Goal: Task Accomplishment & Management: Manage account settings

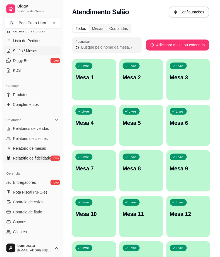
scroll to position [93, 0]
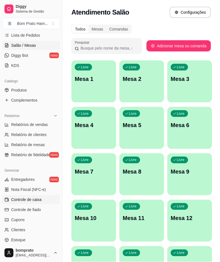
click at [37, 199] on span "Controle de caixa" at bounding box center [26, 200] width 30 height 6
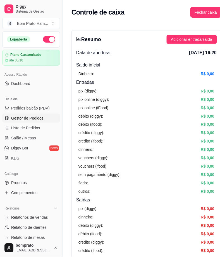
click at [33, 122] on link "Gestor de Pedidos" at bounding box center [31, 118] width 58 height 9
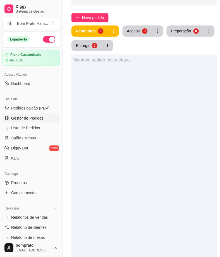
scroll to position [155, 0]
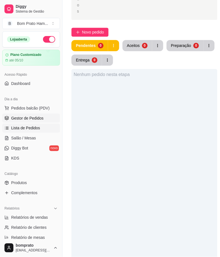
click at [48, 127] on link "Lista de Pedidos" at bounding box center [31, 128] width 58 height 9
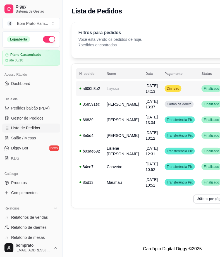
click at [115, 94] on td "Layssa" at bounding box center [122, 89] width 39 height 16
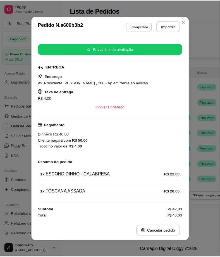
scroll to position [1, 0]
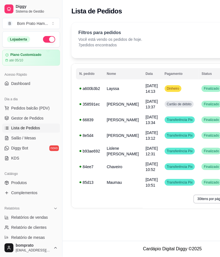
click at [147, 45] on div "Filtros para pedidos Você está vendo os pedidos de hoje. 7 pedidos encontrados …" at bounding box center [173, 38] width 188 height 18
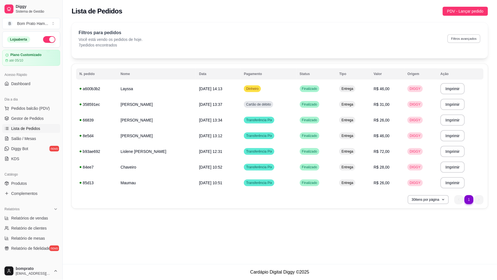
click at [220, 38] on button "Filtros avançados" at bounding box center [463, 38] width 33 height 9
select select "0"
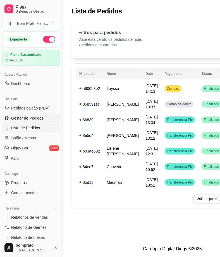
click at [42, 118] on span "Gestor de Pedidos" at bounding box center [27, 119] width 32 height 6
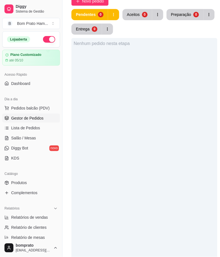
scroll to position [155, 0]
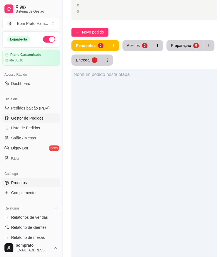
click at [41, 188] on link "Produtos" at bounding box center [31, 183] width 58 height 9
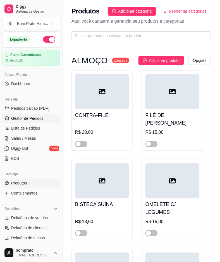
click at [46, 122] on link "Gestor de Pedidos" at bounding box center [31, 118] width 58 height 9
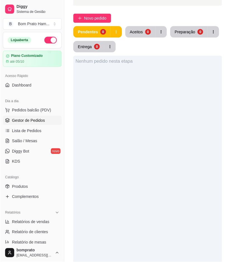
scroll to position [155, 0]
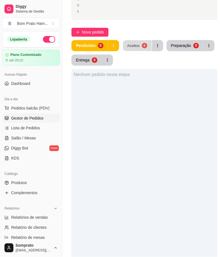
click at [129, 43] on div "Aceitos" at bounding box center [134, 45] width 13 height 5
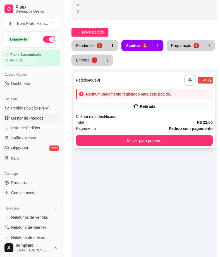
click at [146, 108] on div "Retirada" at bounding box center [148, 107] width 16 height 6
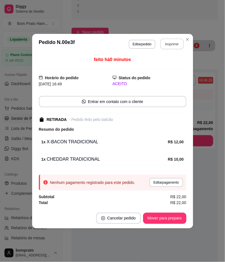
click at [168, 41] on button "Imprimir" at bounding box center [171, 43] width 23 height 11
click at [183, 214] on button "Mover para preparo" at bounding box center [164, 218] width 43 height 11
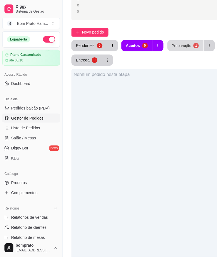
click at [190, 41] on button "Preparação 1" at bounding box center [186, 45] width 36 height 11
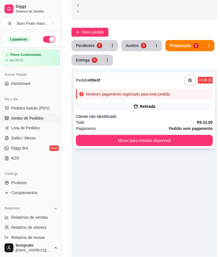
click at [139, 104] on div "Retirada" at bounding box center [144, 107] width 137 height 8
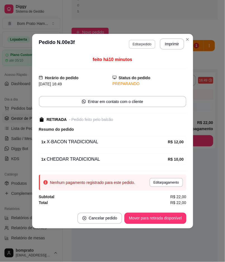
click at [148, 41] on button "Editar pedido" at bounding box center [142, 44] width 27 height 9
click at [50, 38] on div at bounding box center [53, 38] width 83 height 11
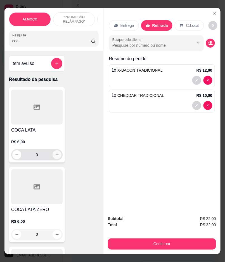
type input "coc"
click at [55, 157] on icon "increase-product-quantity" at bounding box center [57, 155] width 4 height 4
type input "1"
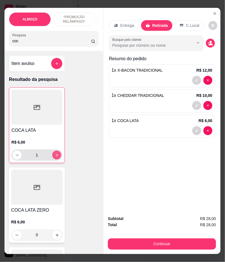
click at [55, 157] on icon "increase-product-quantity" at bounding box center [57, 155] width 4 height 4
type input "2"
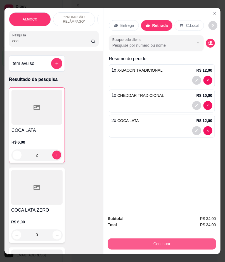
click at [169, 239] on button "Continuar" at bounding box center [162, 243] width 108 height 11
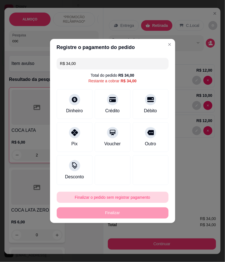
click at [126, 200] on button "Finalizar o pedido sem registrar pagamento" at bounding box center [113, 197] width 112 height 11
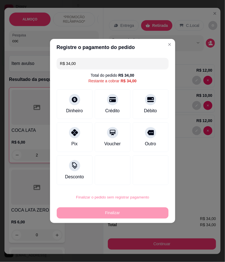
click at [152, 245] on button "Confirmar" at bounding box center [148, 243] width 20 height 8
type input "0"
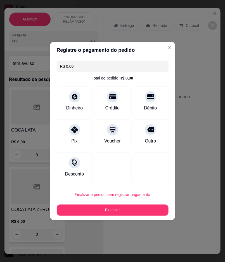
type input "R$ 0,00"
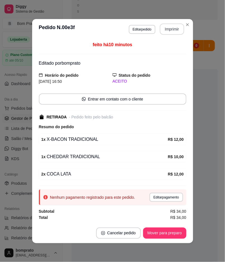
click at [177, 29] on button "Imprimir" at bounding box center [172, 28] width 24 height 11
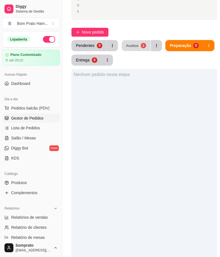
click at [135, 45] on div "Aceitos" at bounding box center [132, 45] width 13 height 5
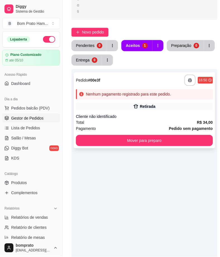
click at [143, 104] on div "Retirada" at bounding box center [148, 107] width 16 height 6
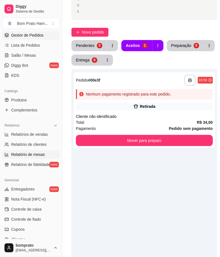
scroll to position [93, 0]
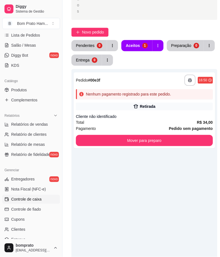
click at [38, 201] on span "Controle de caixa" at bounding box center [26, 200] width 30 height 6
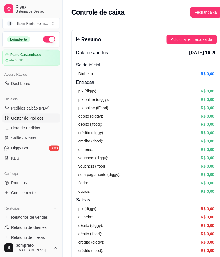
click at [35, 119] on span "Gestor de Pedidos" at bounding box center [27, 119] width 32 height 6
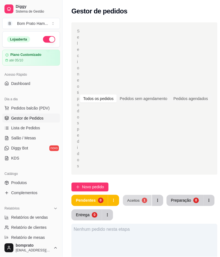
click at [128, 202] on div "Aceitos" at bounding box center [134, 200] width 13 height 5
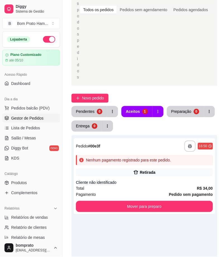
scroll to position [93, 0]
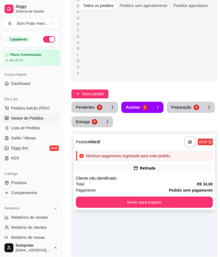
click at [142, 185] on div "Total R$ 34,00" at bounding box center [144, 185] width 137 height 6
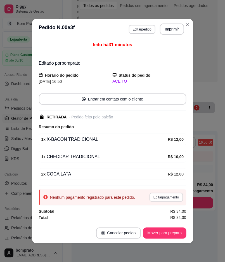
click at [172, 195] on button "Editar pagamento" at bounding box center [166, 197] width 33 height 9
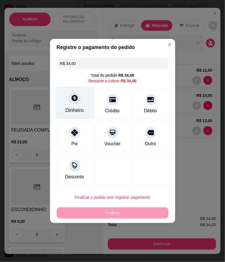
click at [75, 108] on div "Dinheiro" at bounding box center [74, 110] width 18 height 7
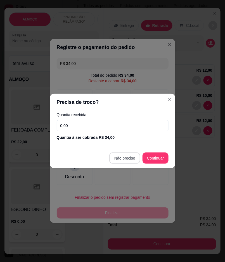
type input "R$ 0,00"
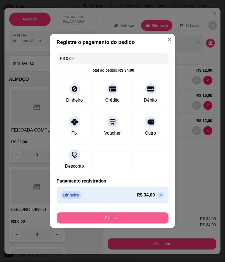
click at [158, 214] on button "Finalizar" at bounding box center [113, 217] width 112 height 11
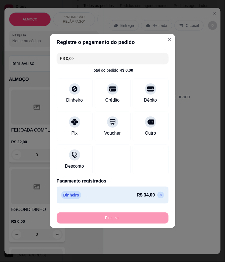
type input "0"
type input "-R$ 34,00"
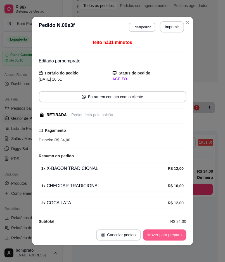
click at [177, 236] on button "Mover para preparo" at bounding box center [164, 234] width 43 height 11
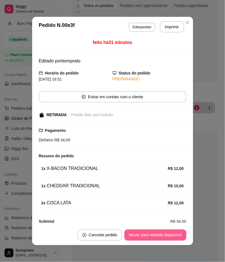
click at [177, 236] on button "Mover para retirada disponível" at bounding box center [155, 234] width 62 height 11
click at [177, 236] on button "Mover para finalizado" at bounding box center [163, 234] width 46 height 11
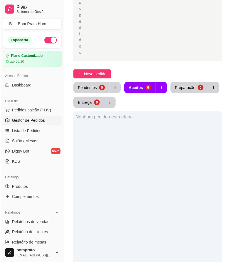
scroll to position [124, 0]
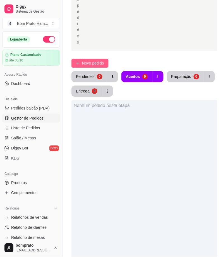
click at [96, 63] on span "Novo pedido" at bounding box center [93, 63] width 22 height 6
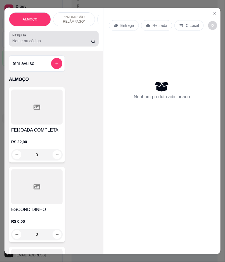
click at [38, 40] on div at bounding box center [53, 38] width 83 height 11
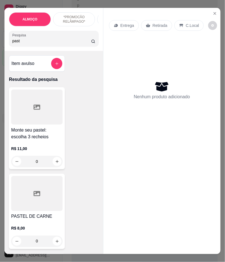
type input "past"
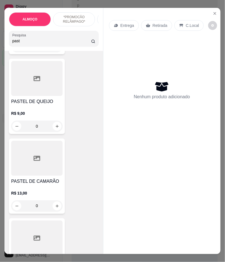
scroll to position [373, 0]
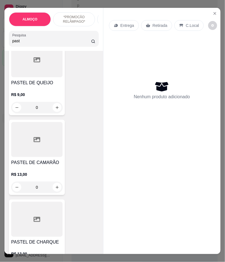
click at [39, 173] on div "R$ 13,00 0" at bounding box center [36, 179] width 51 height 27
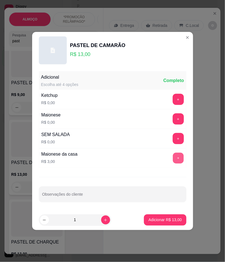
click at [174, 157] on button "+" at bounding box center [178, 158] width 11 height 11
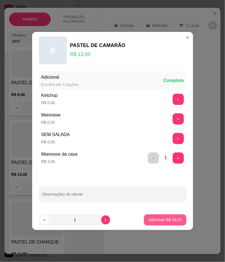
click at [172, 220] on p "Adicionar R$ 16,00" at bounding box center [165, 220] width 33 height 6
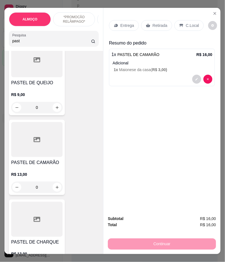
click at [149, 24] on div "Retirada" at bounding box center [156, 25] width 31 height 11
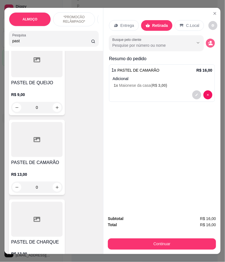
click at [211, 43] on button "decrease-product-quantity" at bounding box center [210, 43] width 9 height 9
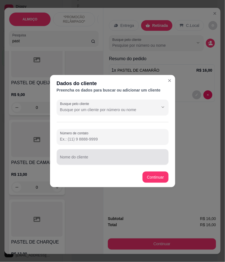
drag, startPoint x: 76, startPoint y: 155, endPoint x: 71, endPoint y: 159, distance: 6.1
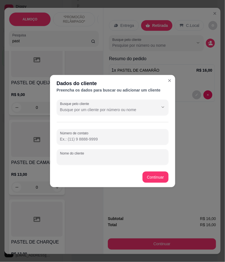
paste input "Tusa"
type input "Tusa"
paste input "[PHONE_NUMBER]"
type input "[PHONE_NUMBER]"
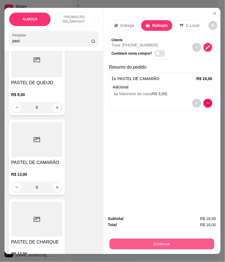
click at [183, 242] on button "Continuar" at bounding box center [162, 244] width 105 height 11
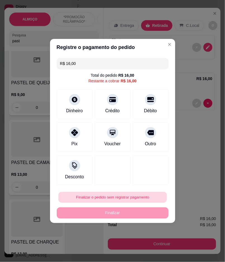
click at [126, 195] on button "Finalizar o pedido sem registrar pagamento" at bounding box center [112, 197] width 109 height 11
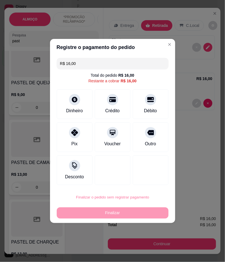
click at [146, 242] on button "Confirmar" at bounding box center [148, 243] width 21 height 9
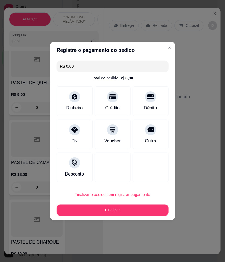
type input "R$ 0,00"
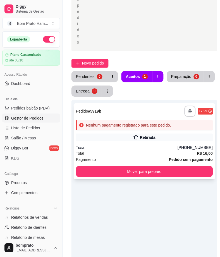
click at [148, 141] on div "Retirada" at bounding box center [144, 138] width 137 height 8
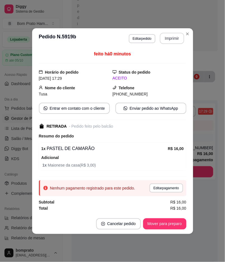
click at [178, 37] on button "Imprimir" at bounding box center [172, 38] width 24 height 11
click at [178, 222] on button "Mover para preparo" at bounding box center [164, 223] width 43 height 11
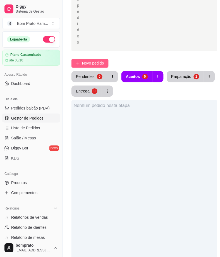
click at [94, 65] on span "Novo pedido" at bounding box center [93, 63] width 22 height 6
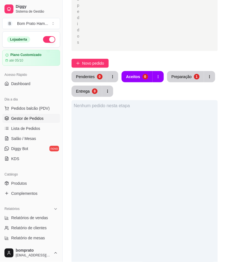
click at [43, 43] on input "Pesquisa" at bounding box center [51, 41] width 79 height 6
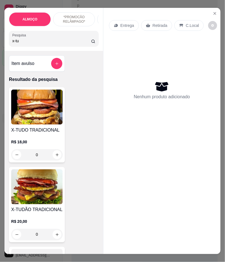
type input "x-tu"
click at [36, 119] on img at bounding box center [36, 106] width 51 height 35
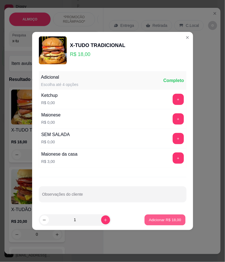
click at [166, 218] on p "Adicionar R$ 18,00" at bounding box center [165, 219] width 32 height 5
type input "1"
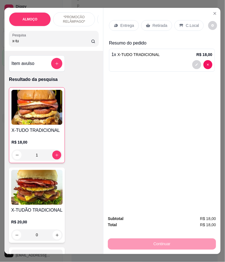
click at [122, 26] on div "Entrega" at bounding box center [124, 25] width 30 height 11
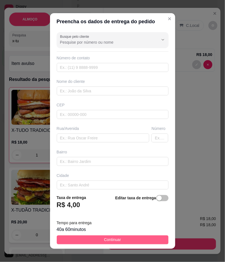
click at [149, 237] on button "Continuar" at bounding box center [113, 239] width 112 height 9
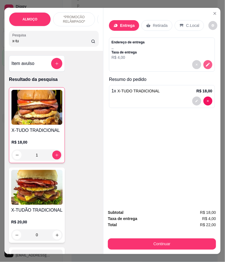
click at [208, 62] on icon "decrease-product-quantity" at bounding box center [208, 64] width 5 height 5
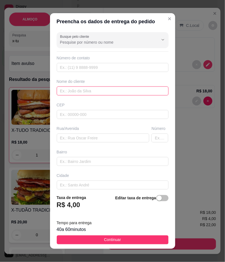
paste input "[PERSON_NAME]"
type input "[PERSON_NAME]"
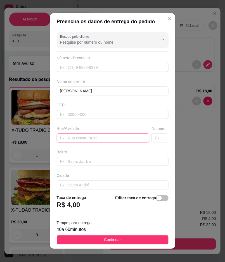
drag, startPoint x: 97, startPoint y: 140, endPoint x: 68, endPoint y: 138, distance: 28.6
paste input "garagem suchi"
type input "garagem suchi"
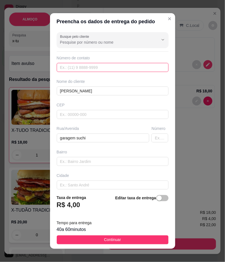
paste input "[PHONE_NUMBER]"
type input "[PHONE_NUMBER]"
drag, startPoint x: 136, startPoint y: 237, endPoint x: 222, endPoint y: 251, distance: 87.2
click at [149, 238] on button "Continuar" at bounding box center [113, 239] width 112 height 9
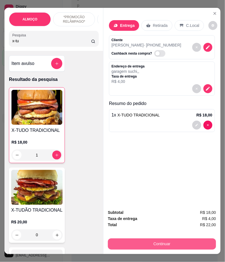
click at [187, 238] on button "Continuar" at bounding box center [162, 243] width 108 height 11
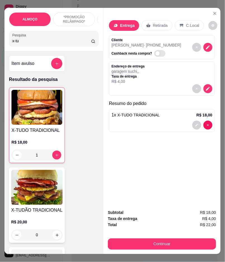
click at [81, 136] on div "Pix" at bounding box center [74, 136] width 39 height 33
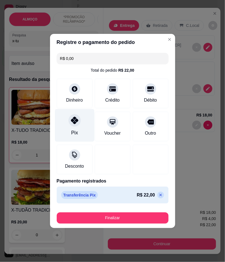
type input "R$ 0,00"
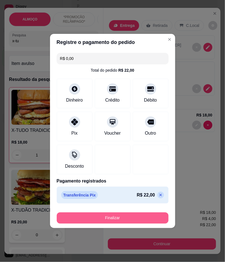
click at [134, 215] on button "Finalizar" at bounding box center [113, 217] width 112 height 11
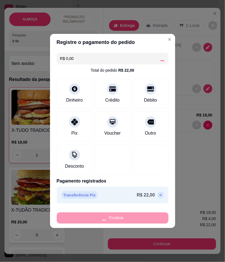
type input "0"
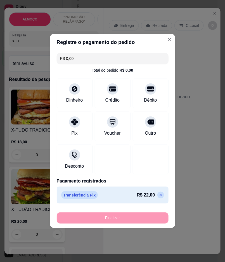
type input "-R$ 22,00"
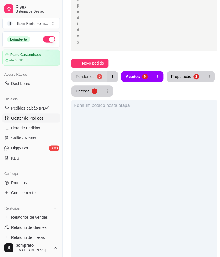
click at [97, 76] on div "0" at bounding box center [100, 77] width 6 height 6
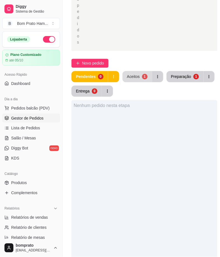
click at [137, 80] on button "Aceitos 1" at bounding box center [138, 76] width 30 height 11
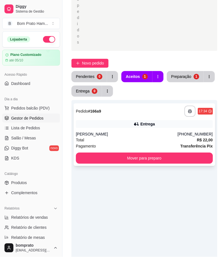
click at [152, 135] on div "[PERSON_NAME]" at bounding box center [127, 134] width 102 height 6
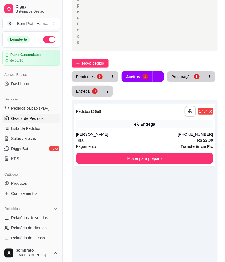
click at [171, 23] on button "Imprimir" at bounding box center [172, 26] width 24 height 11
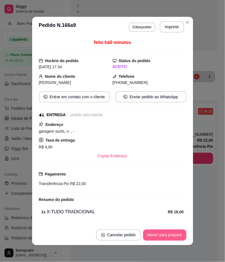
click at [176, 232] on button "Mover para preparo" at bounding box center [164, 234] width 43 height 11
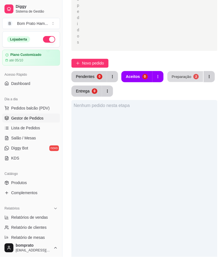
click at [183, 78] on div "Preparação" at bounding box center [182, 76] width 20 height 5
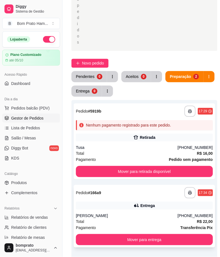
click at [133, 212] on div "**********" at bounding box center [145, 216] width 142 height 63
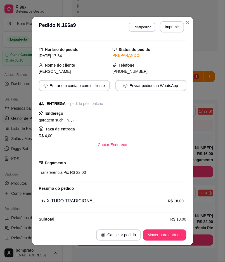
scroll to position [17, 0]
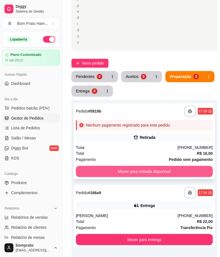
click at [161, 175] on button "Mover para retirada disponível" at bounding box center [144, 171] width 137 height 11
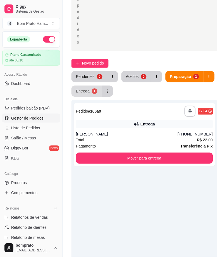
click at [85, 89] on div "Entrega" at bounding box center [83, 91] width 14 height 6
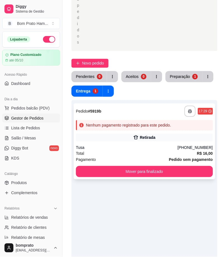
click at [137, 136] on icon at bounding box center [136, 138] width 5 height 4
click at [180, 78] on div "Preparação" at bounding box center [181, 76] width 20 height 5
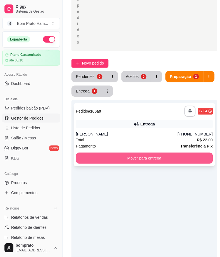
click at [163, 155] on button "Mover para entrega" at bounding box center [144, 158] width 137 height 11
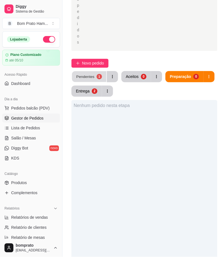
click at [83, 77] on div "Pendentes" at bounding box center [85, 76] width 18 height 5
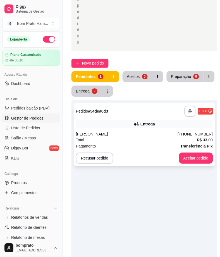
click at [134, 149] on div "Pagamento Transferência Pix" at bounding box center [144, 146] width 137 height 6
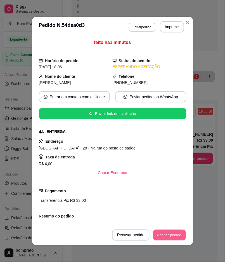
click at [164, 231] on button "Aceitar pedido" at bounding box center [169, 235] width 33 height 11
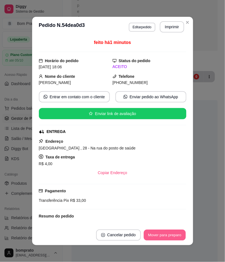
click at [154, 234] on button "Mover para preparo" at bounding box center [165, 235] width 42 height 11
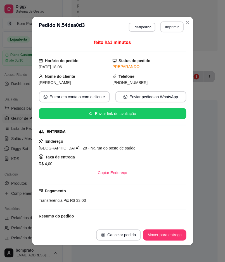
click at [165, 29] on button "Imprimir" at bounding box center [171, 27] width 23 height 11
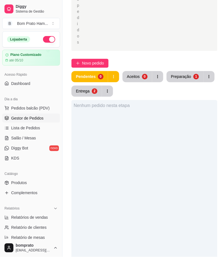
click at [82, 91] on div "Entrega" at bounding box center [83, 91] width 14 height 6
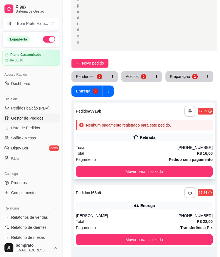
click at [136, 136] on icon at bounding box center [136, 138] width 6 height 6
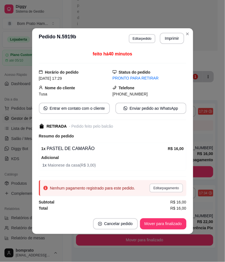
click at [166, 188] on button "Editar pagamento" at bounding box center [166, 187] width 33 height 9
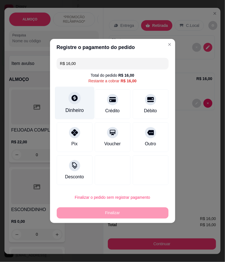
click at [73, 113] on div "Dinheiro" at bounding box center [74, 110] width 18 height 7
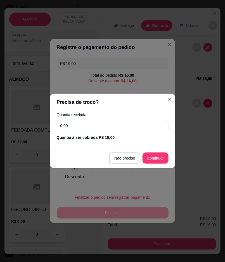
click at [123, 128] on input "0,00" at bounding box center [113, 125] width 112 height 11
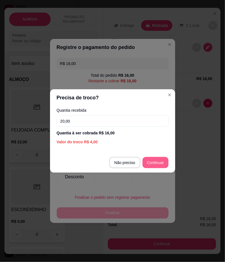
type input "20,00"
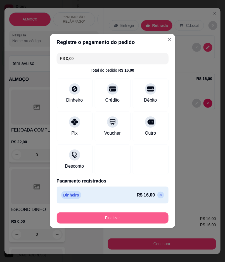
click at [150, 216] on button "Finalizar" at bounding box center [113, 217] width 112 height 11
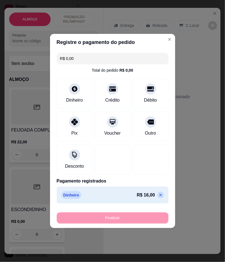
type input "-R$ 16,00"
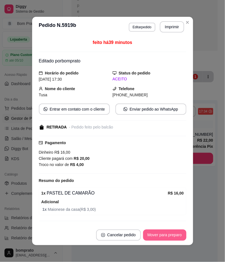
click at [155, 233] on button "Mover para preparo" at bounding box center [164, 234] width 43 height 11
click at [155, 233] on button "Mover para retirada disponível" at bounding box center [156, 235] width 60 height 11
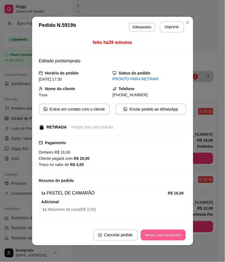
click at [155, 233] on button "Mover para finalizado" at bounding box center [163, 235] width 45 height 11
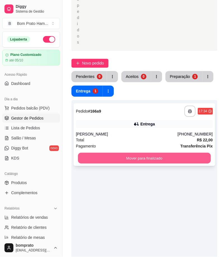
click at [158, 157] on button "Mover para finalizado" at bounding box center [144, 158] width 133 height 11
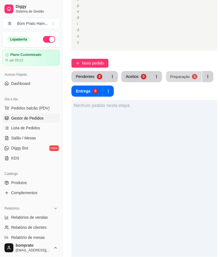
click at [176, 74] on div "Preparação" at bounding box center [181, 76] width 20 height 5
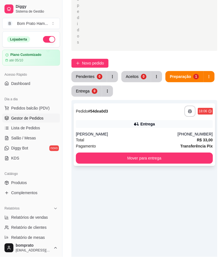
click at [189, 130] on div "**********" at bounding box center [145, 134] width 142 height 63
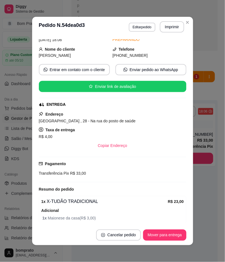
scroll to position [82, 0]
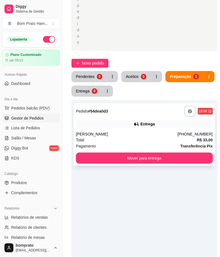
click at [148, 133] on div "[PERSON_NAME]" at bounding box center [127, 134] width 102 height 6
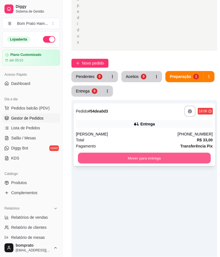
click at [133, 157] on button "Mover para entrega" at bounding box center [144, 158] width 133 height 11
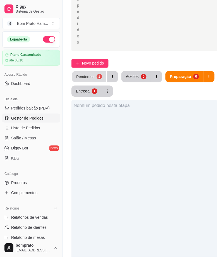
click at [76, 74] on button "Pendentes 1" at bounding box center [89, 76] width 34 height 11
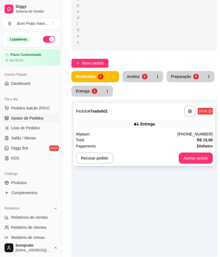
click at [135, 155] on div "Recusar pedido Aceitar pedido" at bounding box center [144, 158] width 137 height 11
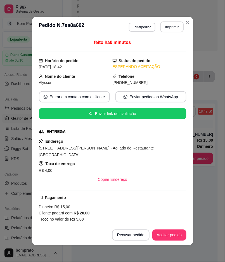
click at [161, 24] on button "Imprimir" at bounding box center [171, 27] width 23 height 11
click at [173, 234] on button "Aceitar pedido" at bounding box center [169, 235] width 33 height 11
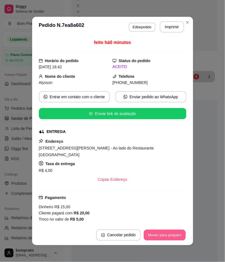
click at [173, 234] on button "Mover para preparo" at bounding box center [165, 235] width 42 height 11
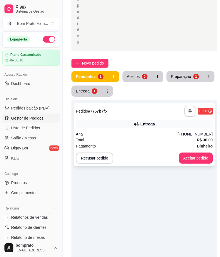
click at [121, 150] on div "**********" at bounding box center [145, 134] width 142 height 63
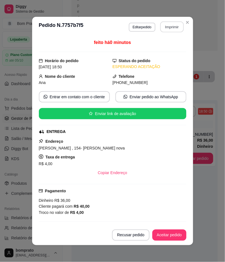
click at [168, 26] on button "Imprimir" at bounding box center [171, 27] width 23 height 11
click at [169, 235] on button "Aceitar pedido" at bounding box center [169, 235] width 33 height 11
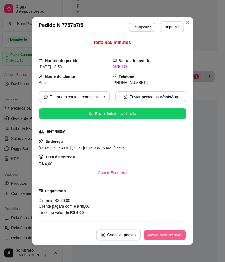
click at [169, 235] on button "Mover para preparo" at bounding box center [165, 235] width 42 height 11
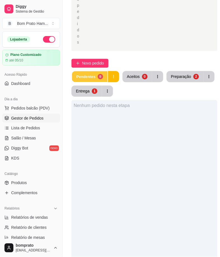
click at [86, 75] on div "Pendentes" at bounding box center [85, 76] width 19 height 5
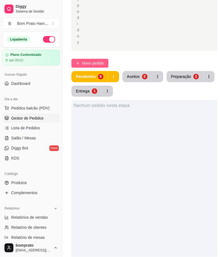
click at [96, 63] on span "Novo pedido" at bounding box center [93, 63] width 22 height 6
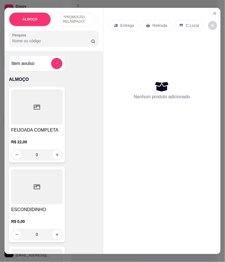
click at [69, 44] on input "Pesquisa" at bounding box center [51, 41] width 79 height 6
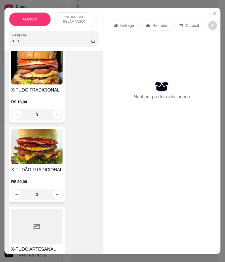
scroll to position [93, 0]
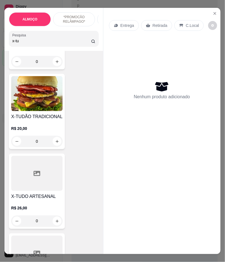
type input "x-tu"
click at [44, 187] on div at bounding box center [36, 173] width 51 height 35
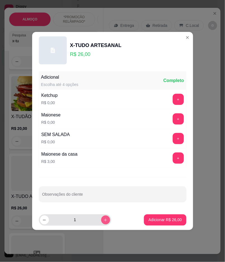
click at [103, 220] on icon "increase-product-quantity" at bounding box center [105, 220] width 4 height 4
type input "2"
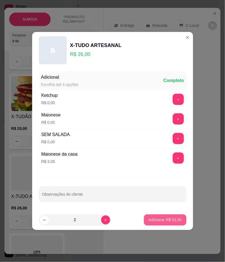
click at [154, 219] on p "Adicionar R$ 52,00" at bounding box center [165, 220] width 33 height 6
type input "2"
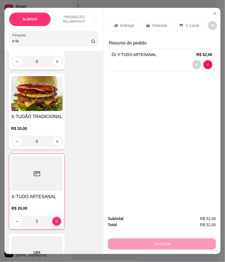
click at [126, 20] on div "Entrega" at bounding box center [124, 25] width 30 height 11
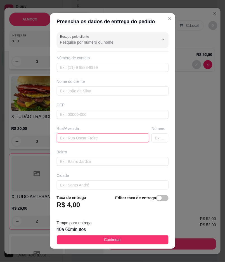
paste input "saída para [PERSON_NAME] em frente ao posto de [PERSON_NAME] no bar"
type input "saída para [PERSON_NAME] em frente ao posto de [PERSON_NAME] no bar"
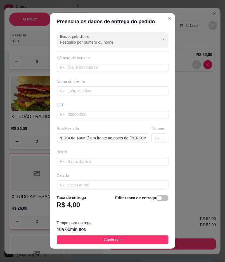
scroll to position [0, 0]
paste input "[PHONE_NUMBER]"
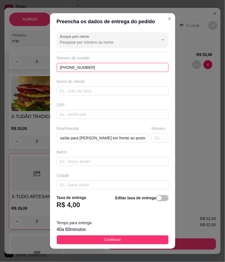
type input "[PHONE_NUMBER]"
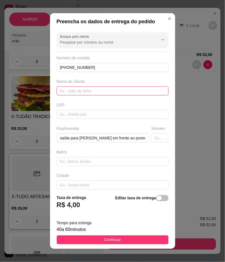
paste input "~dama da noite"
click at [60, 90] on input "~dama da noite" at bounding box center [113, 90] width 112 height 9
type input "dama da noite"
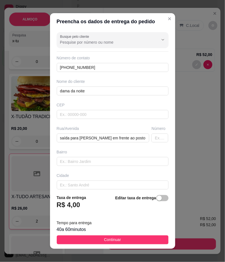
click at [156, 236] on button "Continuar" at bounding box center [113, 239] width 112 height 9
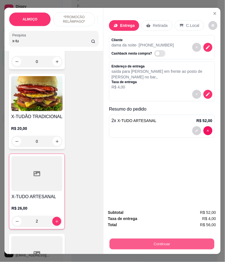
click at [165, 239] on button "Continuar" at bounding box center [162, 244] width 105 height 11
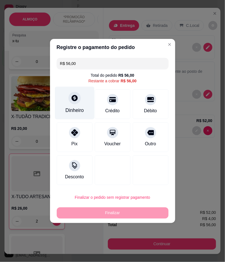
click at [83, 110] on div "Dinheiro" at bounding box center [74, 103] width 39 height 33
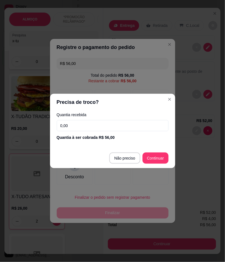
click at [128, 122] on input "0,00" at bounding box center [113, 125] width 112 height 11
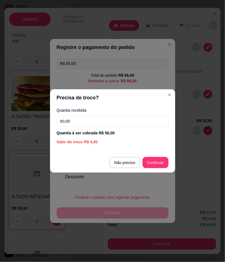
type input "60,00"
type input "R$ 0,00"
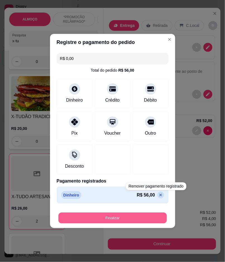
click at [147, 216] on button "Finalizar" at bounding box center [112, 218] width 109 height 11
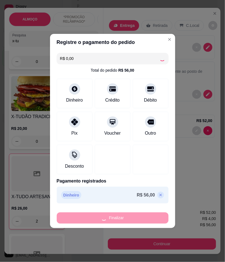
type input "0"
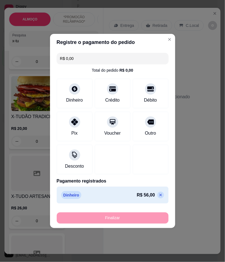
type input "-R$ 56,00"
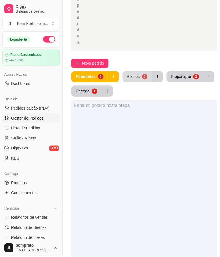
click at [137, 77] on div "Aceitos" at bounding box center [133, 77] width 13 height 6
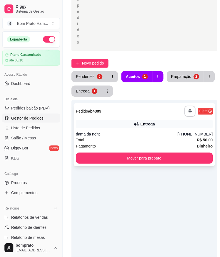
click at [158, 122] on div "Entrega" at bounding box center [144, 124] width 137 height 8
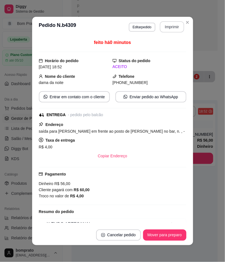
click at [167, 23] on button "Imprimir" at bounding box center [172, 26] width 24 height 11
click at [172, 234] on button "Mover para preparo" at bounding box center [165, 235] width 42 height 11
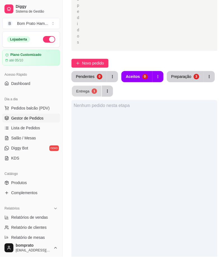
click at [92, 91] on div "1" at bounding box center [94, 90] width 5 height 5
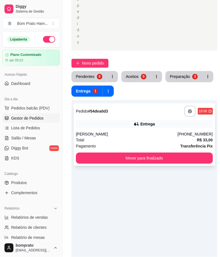
click at [156, 129] on div "**********" at bounding box center [145, 134] width 142 height 63
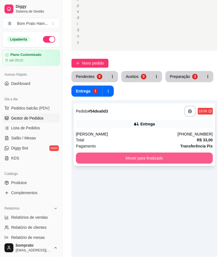
click at [201, 159] on button "Mover para finalizado" at bounding box center [144, 158] width 137 height 11
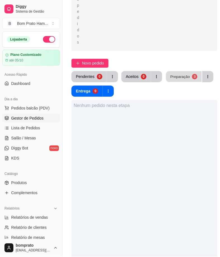
click at [182, 81] on button "Preparação 3" at bounding box center [184, 76] width 36 height 11
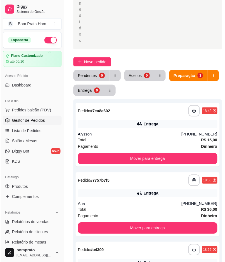
scroll to position [124, 0]
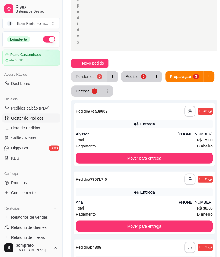
click at [99, 79] on button "Pendentes 0" at bounding box center [90, 76] width 36 height 11
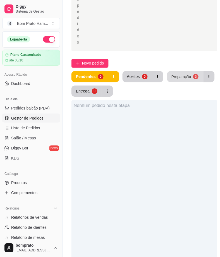
click at [179, 77] on div "Preparação" at bounding box center [182, 76] width 20 height 5
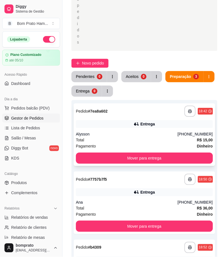
click at [145, 124] on div "Entrega" at bounding box center [148, 124] width 15 height 6
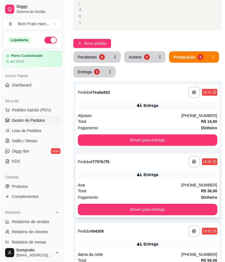
scroll to position [155, 0]
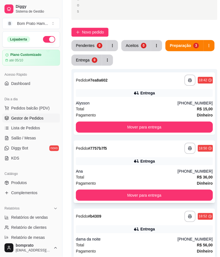
click at [143, 161] on div "Entrega" at bounding box center [148, 162] width 15 height 6
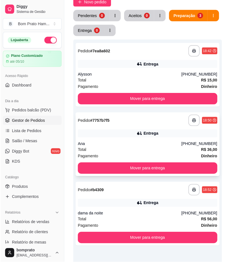
scroll to position [217, 0]
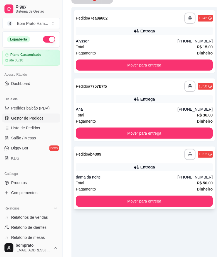
click at [155, 160] on div "**********" at bounding box center [144, 154] width 137 height 11
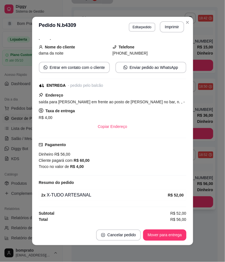
scroll to position [1, 0]
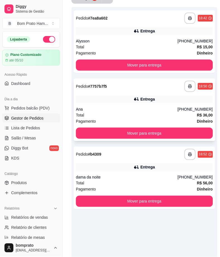
click at [150, 105] on div "**********" at bounding box center [145, 110] width 142 height 63
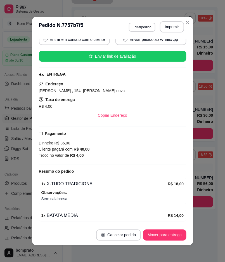
scroll to position [62, 0]
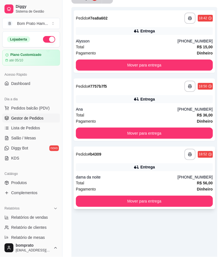
click at [161, 171] on div "Entrega" at bounding box center [144, 168] width 137 height 8
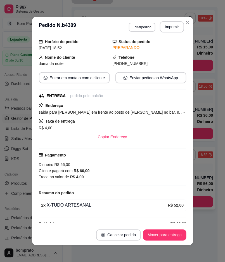
scroll to position [30, 0]
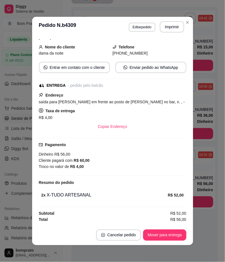
click at [190, 161] on div "feito há 11 minutos Horário do pedido [DATE] 18:52 Status do pedido PREPARANDO …" at bounding box center [112, 131] width 161 height 188
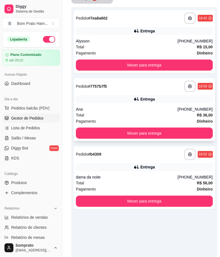
click at [176, 102] on div "Entrega" at bounding box center [144, 99] width 137 height 8
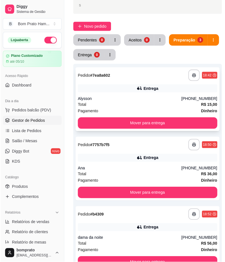
scroll to position [155, 0]
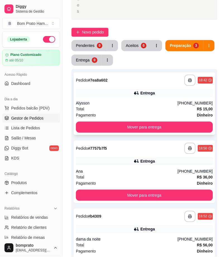
click at [152, 93] on div "Entrega" at bounding box center [148, 93] width 15 height 6
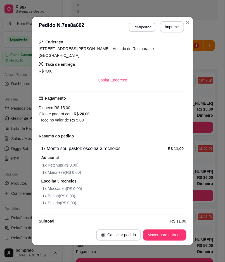
scroll to position [101, 0]
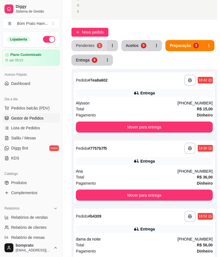
click at [88, 45] on div "Pendentes" at bounding box center [85, 46] width 19 height 6
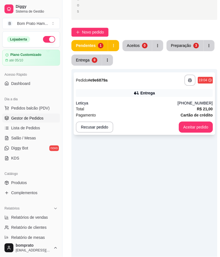
click at [158, 91] on div "Entrega" at bounding box center [144, 93] width 137 height 8
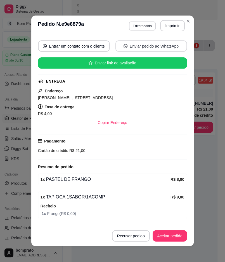
scroll to position [68, 0]
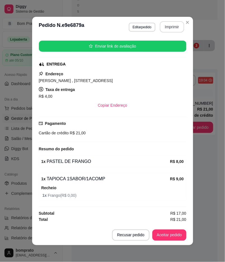
click at [175, 27] on button "Imprimir" at bounding box center [172, 26] width 24 height 11
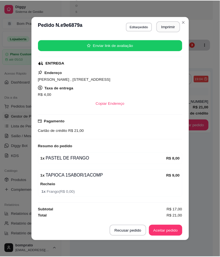
scroll to position [0, 0]
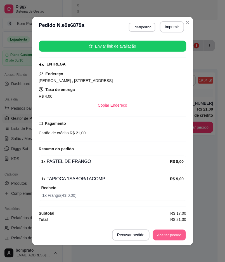
click at [173, 231] on button "Aceitar pedido" at bounding box center [169, 235] width 33 height 11
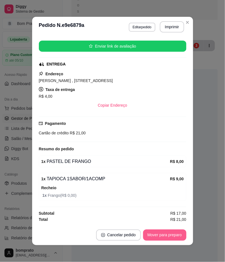
click at [178, 235] on button "Mover para preparo" at bounding box center [164, 234] width 43 height 11
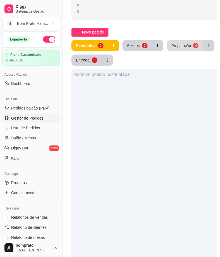
click at [186, 43] on div "Preparação" at bounding box center [182, 45] width 20 height 5
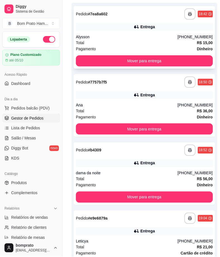
scroll to position [268, 0]
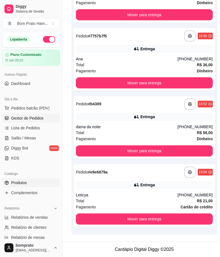
click at [30, 183] on link "Produtos" at bounding box center [31, 183] width 58 height 9
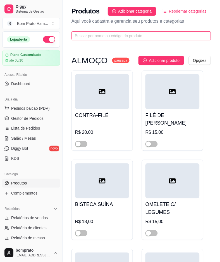
click at [121, 34] on input "text" at bounding box center [139, 36] width 129 height 6
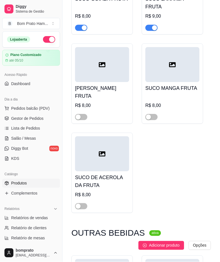
scroll to position [901, 0]
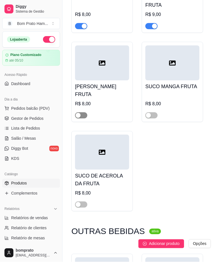
type input "suc"
click at [83, 112] on span "button" at bounding box center [81, 115] width 12 height 6
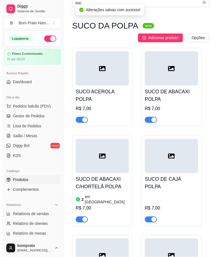
scroll to position [0, 0]
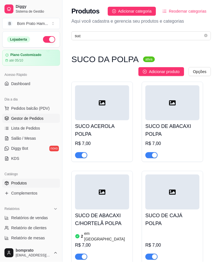
click at [49, 114] on link "Gestor de Pedidos" at bounding box center [31, 118] width 58 height 9
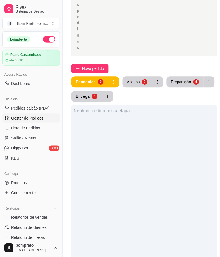
scroll to position [155, 0]
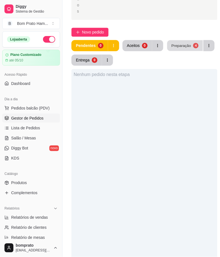
click at [186, 45] on div "Preparação" at bounding box center [182, 45] width 20 height 5
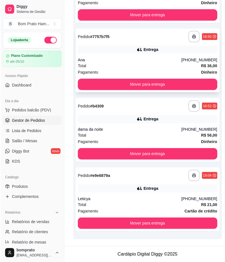
scroll to position [237, 0]
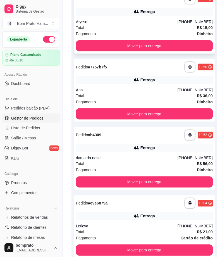
click at [133, 27] on div "Total R$ 15,00" at bounding box center [144, 28] width 137 height 6
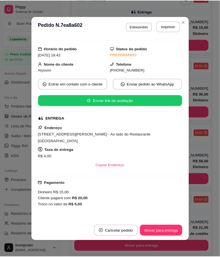
scroll to position [0, 0]
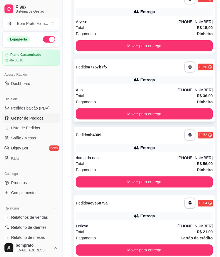
click at [161, 81] on div "Entrega" at bounding box center [144, 80] width 137 height 8
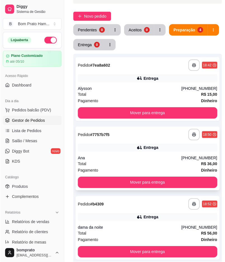
scroll to position [175, 0]
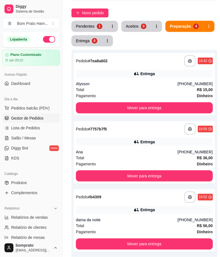
click at [94, 17] on div "**********" at bounding box center [145, 90] width 164 height 491
click at [95, 23] on button "Pendentes 1" at bounding box center [89, 26] width 34 height 11
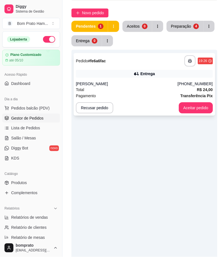
click at [142, 89] on div "Total R$ 24,00" at bounding box center [144, 90] width 137 height 6
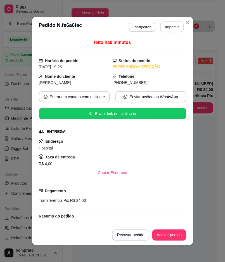
click at [169, 26] on button "Imprimir" at bounding box center [171, 27] width 23 height 11
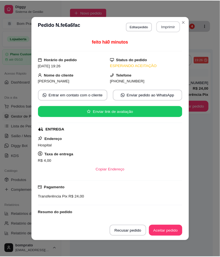
scroll to position [0, 0]
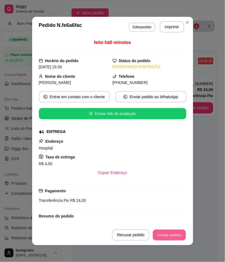
click at [158, 235] on button "Aceitar pedido" at bounding box center [169, 235] width 33 height 11
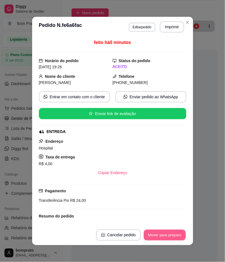
click at [164, 234] on button "Mover para preparo" at bounding box center [165, 235] width 42 height 11
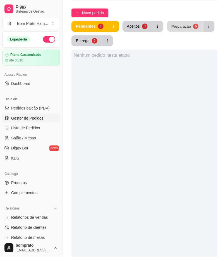
click at [193, 23] on button "Preparação 5" at bounding box center [186, 26] width 36 height 11
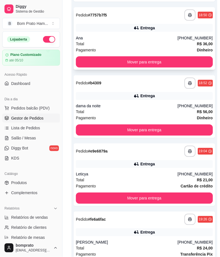
scroll to position [299, 0]
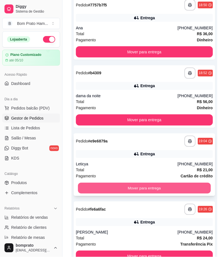
click at [139, 186] on button "Mover para entrega" at bounding box center [144, 188] width 133 height 11
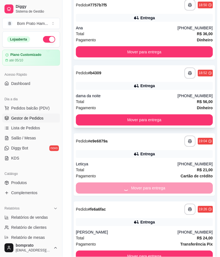
scroll to position [268, 0]
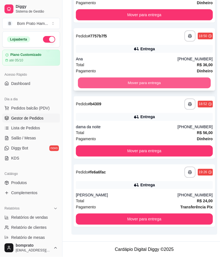
click at [133, 80] on button "Mover para entrega" at bounding box center [144, 83] width 133 height 11
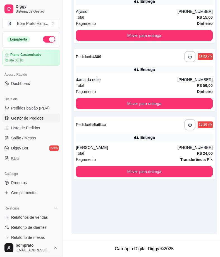
scroll to position [251, 0]
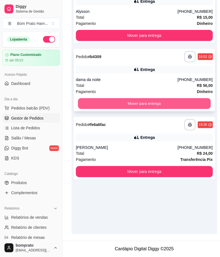
click at [143, 98] on button "Mover para entrega" at bounding box center [144, 103] width 133 height 11
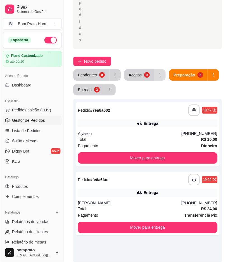
scroll to position [127, 0]
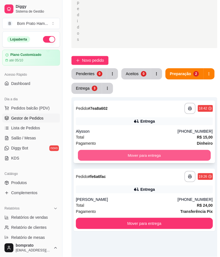
click at [133, 152] on button "Mover para entrega" at bounding box center [144, 155] width 133 height 11
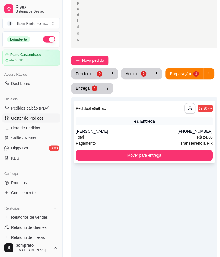
click at [147, 126] on div "**********" at bounding box center [145, 132] width 142 height 63
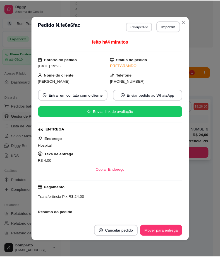
scroll to position [51, 0]
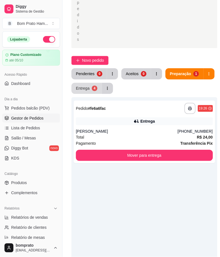
click at [88, 90] on div "Entrega" at bounding box center [83, 89] width 14 height 6
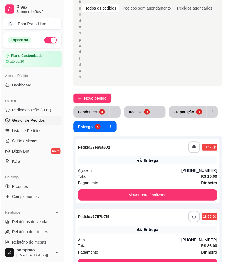
scroll to position [127, 0]
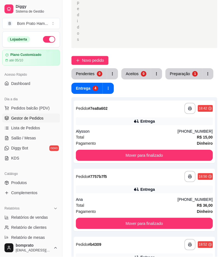
click at [174, 77] on button "Preparação 1" at bounding box center [184, 73] width 37 height 11
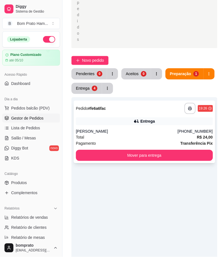
click at [119, 129] on div "[PERSON_NAME]" at bounding box center [127, 132] width 102 height 6
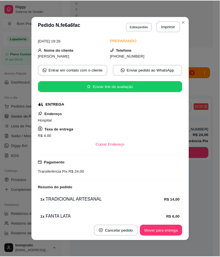
scroll to position [51, 0]
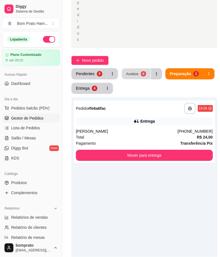
click at [145, 73] on div "0" at bounding box center [143, 73] width 5 height 5
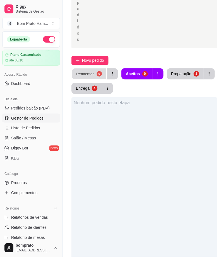
click at [96, 76] on button "Pendentes 0" at bounding box center [89, 74] width 34 height 11
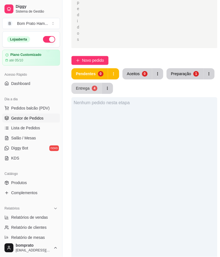
click at [91, 93] on button "Entrega 4" at bounding box center [87, 88] width 30 height 11
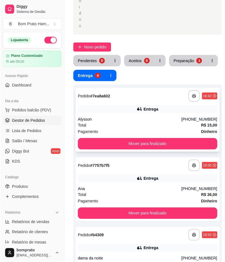
scroll to position [127, 0]
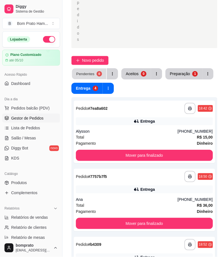
click at [97, 74] on div "0" at bounding box center [99, 73] width 5 height 5
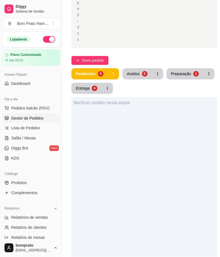
drag, startPoint x: 100, startPoint y: 60, endPoint x: 100, endPoint y: 66, distance: 6.2
click at [100, 66] on div "Selecione o tipo dos pedidos Todos os pedidos Pedidos sem agendamento Pedidos a…" at bounding box center [145, 126] width 164 height 469
click at [88, 62] on span "Novo pedido" at bounding box center [93, 60] width 22 height 6
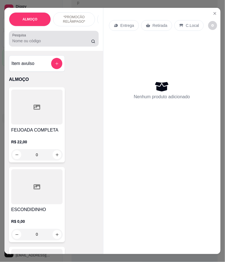
click at [79, 44] on input "Pesquisa" at bounding box center [51, 41] width 79 height 6
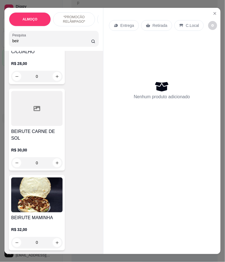
scroll to position [342, 0]
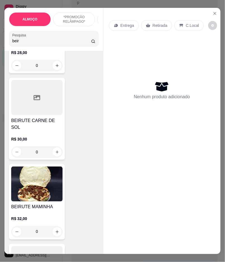
type input "beir"
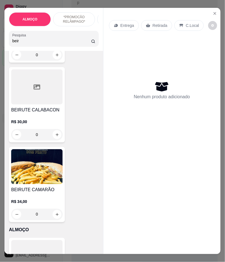
scroll to position [528, 0]
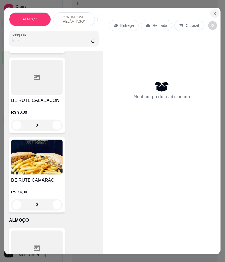
click at [213, 11] on icon "Close" at bounding box center [215, 13] width 4 height 4
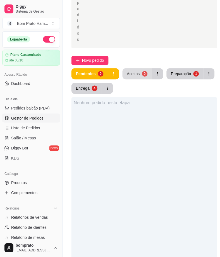
click at [136, 73] on div "Aceitos" at bounding box center [133, 74] width 13 height 6
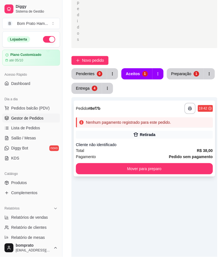
click at [147, 136] on div "Retirada" at bounding box center [148, 135] width 16 height 6
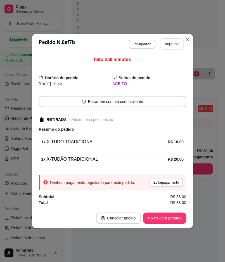
click at [174, 43] on button "Imprimir" at bounding box center [172, 43] width 24 height 11
click at [178, 218] on button "Mover para preparo" at bounding box center [164, 218] width 43 height 11
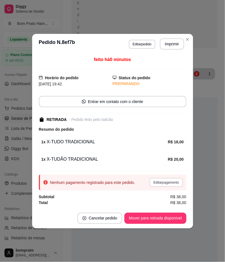
click at [176, 183] on button "Editar pagamento" at bounding box center [166, 182] width 33 height 9
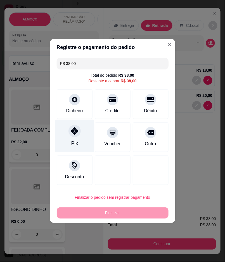
click at [76, 143] on div "Pix" at bounding box center [74, 143] width 7 height 7
type input "R$ 0,00"
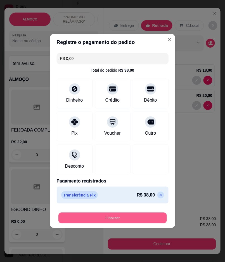
click at [135, 218] on button "Finalizar" at bounding box center [112, 218] width 109 height 11
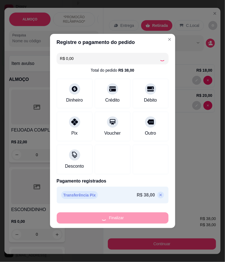
type input "0"
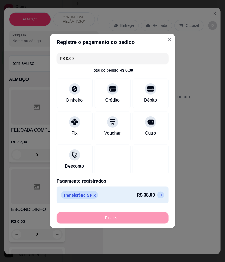
type input "-R$ 38,00"
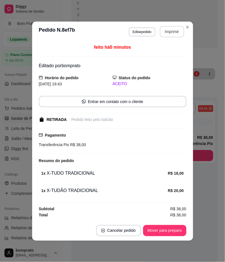
click at [172, 34] on button "Imprimir" at bounding box center [172, 31] width 24 height 11
click at [181, 232] on button "Mover para preparo" at bounding box center [164, 230] width 43 height 11
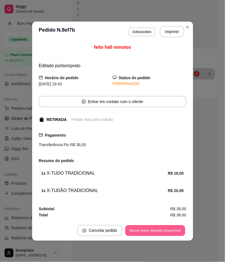
click at [181, 232] on button "Mover para retirada disponível" at bounding box center [156, 230] width 60 height 11
click at [181, 232] on button "Mover para finalizado" at bounding box center [163, 230] width 45 height 11
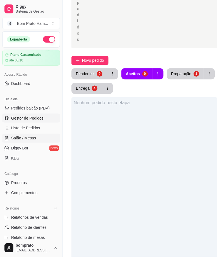
click at [43, 138] on link "Salão / Mesas" at bounding box center [31, 138] width 58 height 9
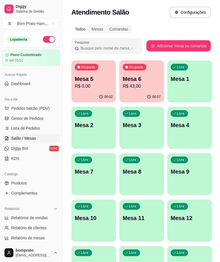
click at [143, 85] on p "R$ 43,00" at bounding box center [142, 86] width 38 height 7
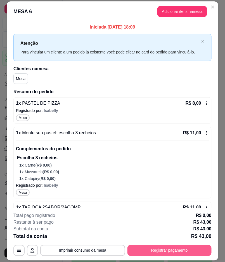
click at [197, 253] on button "Registrar pagamento" at bounding box center [170, 250] width 84 height 11
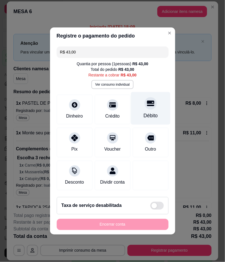
click at [145, 112] on div "Débito" at bounding box center [150, 115] width 14 height 7
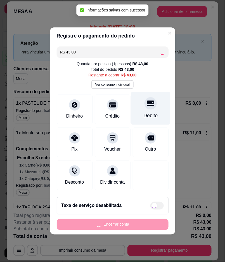
type input "R$ 0,00"
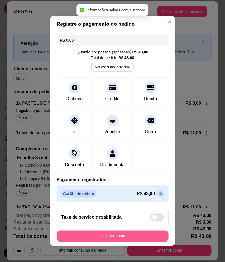
click at [150, 239] on button "Encerrar conta" at bounding box center [113, 235] width 112 height 11
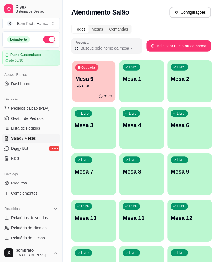
click at [106, 89] on p "R$ 0,00" at bounding box center [94, 86] width 37 height 6
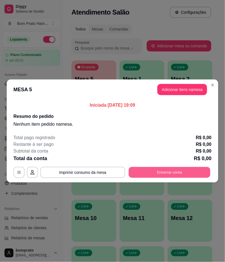
click at [189, 169] on button "Encerrar conta" at bounding box center [170, 172] width 82 height 11
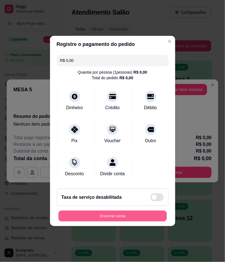
click at [145, 215] on button "Encerrar conta" at bounding box center [112, 216] width 109 height 11
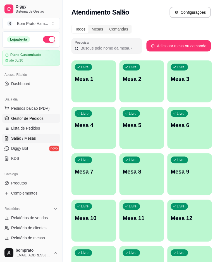
click at [49, 119] on link "Gestor de Pedidos" at bounding box center [31, 118] width 58 height 9
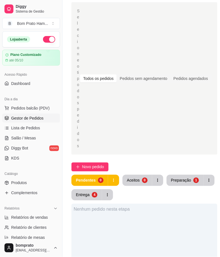
scroll to position [31, 0]
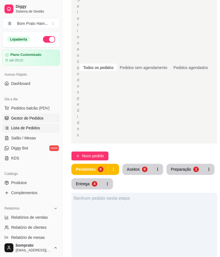
click at [37, 126] on span "Lista de Pedidos" at bounding box center [25, 129] width 29 height 6
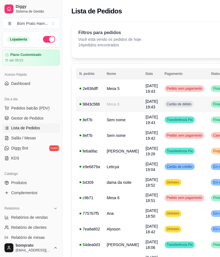
click at [146, 103] on span "[DATE] 19:43" at bounding box center [152, 104] width 12 height 10
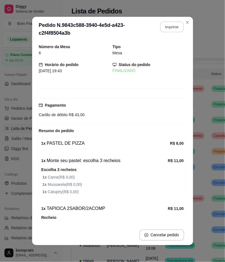
click at [166, 27] on button "Imprimir" at bounding box center [171, 27] width 23 height 11
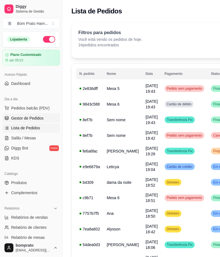
click at [40, 114] on link "Gestor de Pedidos" at bounding box center [31, 118] width 58 height 9
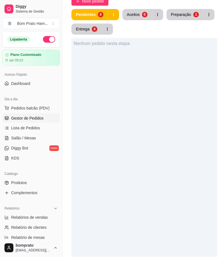
scroll to position [155, 0]
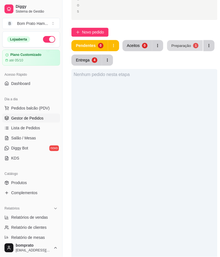
click at [183, 47] on div "Preparação" at bounding box center [182, 45] width 20 height 5
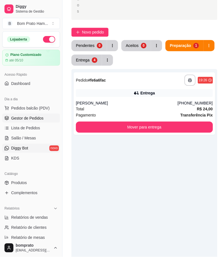
click at [40, 150] on link "Diggy Bot novo" at bounding box center [31, 148] width 58 height 9
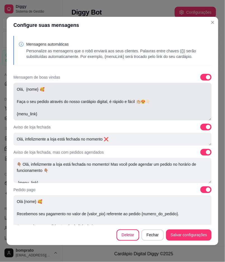
click at [150, 110] on textarea "Olá, {nome} 🥰 Faça o seu pedido através do nosso cardápio digital, é rápido e f…" at bounding box center [112, 101] width 198 height 37
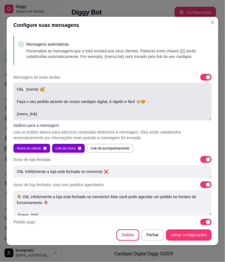
click at [25, 89] on textarea "Olá, {nome} 🥰 Faça o seu pedido através do nosso cardápio digital, é rápido e f…" at bounding box center [112, 101] width 198 height 37
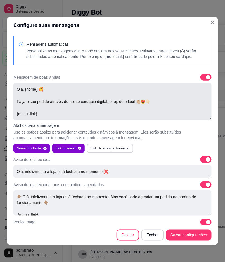
click at [25, 89] on textarea "Olá, {nome} 🥰 Faça o seu pedido através do nosso cardápio digital, é rápido e f…" at bounding box center [112, 101] width 198 height 37
type textarea "Olá, {nome} 🥰 Faça o seu pedido através do nosso cardápio digital, é rápido e f…"
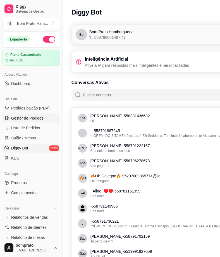
click at [29, 119] on span "Gestor de Pedidos" at bounding box center [27, 119] width 32 height 6
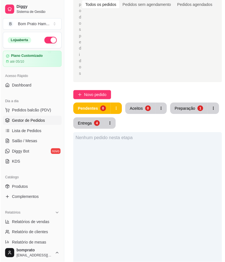
scroll to position [124, 0]
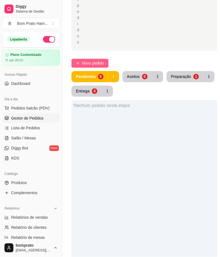
click at [102, 65] on span "Novo pedido" at bounding box center [93, 63] width 22 height 6
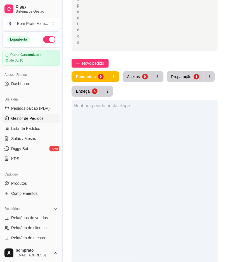
click at [85, 40] on div at bounding box center [53, 38] width 83 height 11
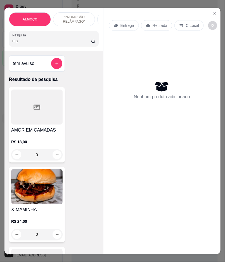
type input "mac"
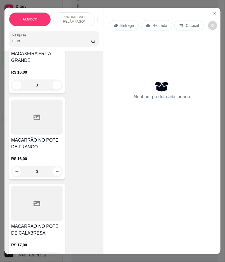
scroll to position [248, 0]
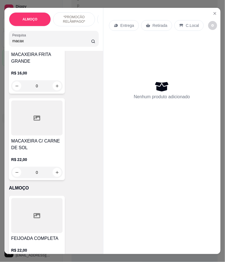
type input "macax"
click at [214, 11] on icon "Close" at bounding box center [215, 13] width 4 height 4
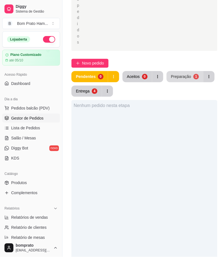
click at [177, 78] on div "Preparação" at bounding box center [181, 77] width 20 height 6
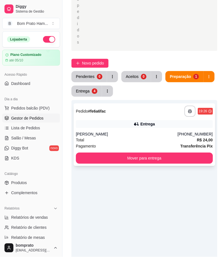
click at [141, 129] on div "**********" at bounding box center [145, 134] width 142 height 63
click at [94, 91] on div "4" at bounding box center [95, 91] width 6 height 6
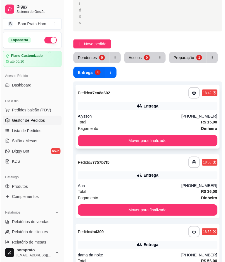
scroll to position [155, 0]
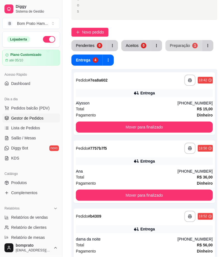
click at [180, 42] on button "Preparação 1" at bounding box center [184, 45] width 37 height 11
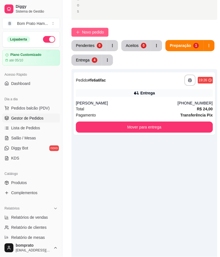
click at [94, 31] on span "Novo pedido" at bounding box center [93, 32] width 22 height 6
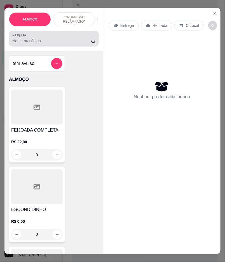
click at [63, 43] on input "Pesquisa" at bounding box center [51, 41] width 79 height 6
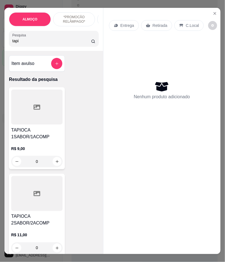
type input "tapi"
click at [43, 138] on h4 "TAPIOCA 1SABOR/1ACOMP" at bounding box center [36, 133] width 51 height 13
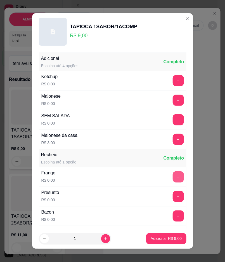
click at [173, 180] on button "+" at bounding box center [178, 176] width 11 height 11
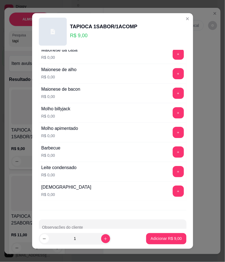
scroll to position [352, 0]
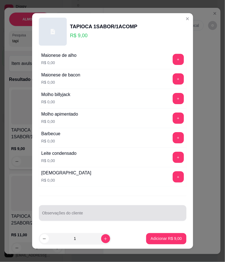
click at [93, 214] on input "Observações do cliente" at bounding box center [112, 215] width 141 height 6
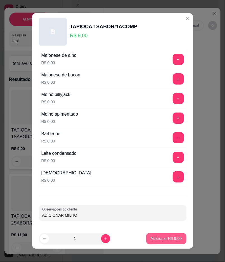
type input "ADICIONAR MILHO"
click at [163, 236] on p "Adicionar R$ 9,00" at bounding box center [166, 238] width 30 height 5
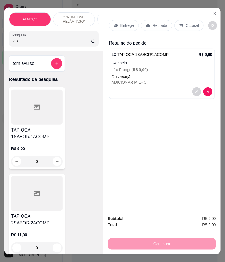
click at [125, 25] on p "Entrega" at bounding box center [128, 26] width 14 height 6
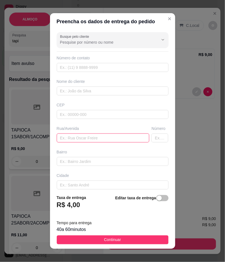
paste input "Sibas Brito"
type input "Sibas Brito"
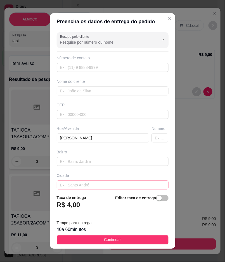
scroll to position [29, 0]
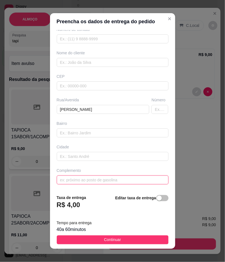
paste input "Na rua do society"
type input "Na rua do society"
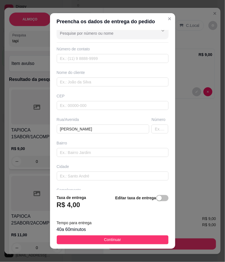
scroll to position [0, 0]
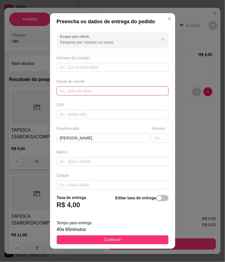
paste input "Dhiogo"
type input "Dhiogo"
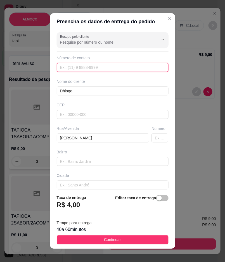
paste input "(87) 9194-7176"
type input "(87) 9194-7176"
drag, startPoint x: 145, startPoint y: 239, endPoint x: 219, endPoint y: 239, distance: 74.1
click at [145, 239] on button "Continuar" at bounding box center [113, 239] width 112 height 9
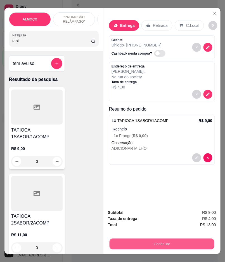
click at [201, 242] on button "Continuar" at bounding box center [162, 244] width 105 height 11
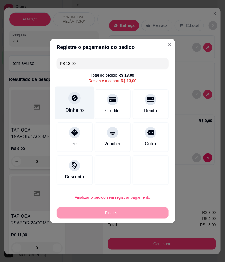
click at [65, 101] on div "Dinheiro" at bounding box center [74, 103] width 39 height 33
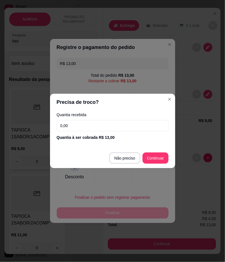
click at [104, 124] on input "0,00" at bounding box center [113, 125] width 112 height 11
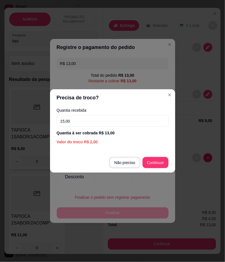
type input "15,00"
click at [162, 168] on footer "Não preciso Continuar" at bounding box center [112, 162] width 125 height 20
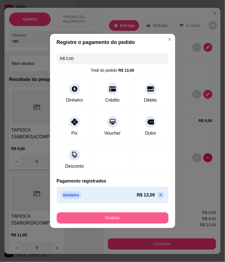
click at [155, 215] on button "Finalizar" at bounding box center [113, 217] width 112 height 11
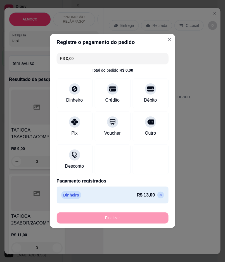
type input "-R$ 13,00"
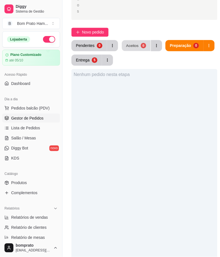
click at [131, 43] on div "Aceitos" at bounding box center [132, 45] width 13 height 5
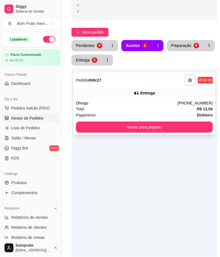
click at [154, 99] on div "**********" at bounding box center [145, 103] width 142 height 63
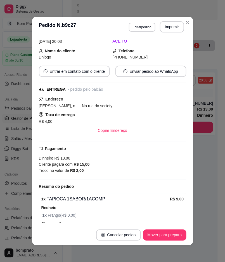
scroll to position [60, 0]
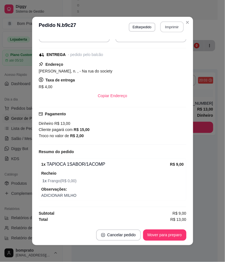
click at [174, 30] on button "Imprimir" at bounding box center [171, 27] width 23 height 11
click at [174, 234] on button "Mover para preparo" at bounding box center [165, 235] width 42 height 11
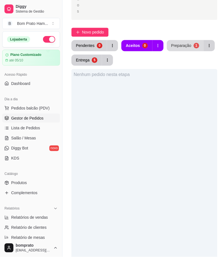
click at [181, 47] on div "Preparação" at bounding box center [182, 46] width 20 height 6
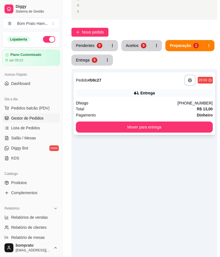
click at [130, 96] on div "Entrega" at bounding box center [144, 93] width 137 height 8
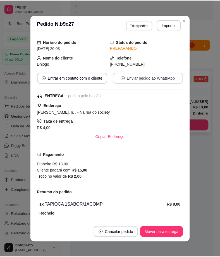
scroll to position [60, 0]
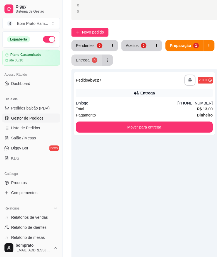
click at [87, 64] on button "Entrega 5" at bounding box center [87, 60] width 30 height 11
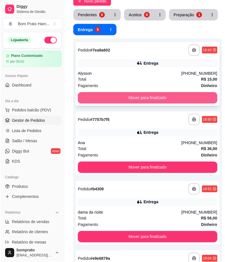
scroll to position [124, 0]
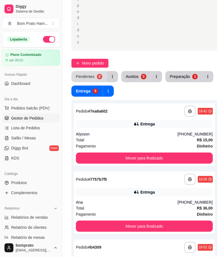
click at [97, 77] on div "0" at bounding box center [100, 77] width 6 height 6
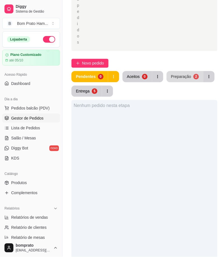
click at [172, 71] on button "Preparação 2" at bounding box center [185, 76] width 37 height 11
click at [177, 78] on div "Preparação" at bounding box center [181, 77] width 20 height 6
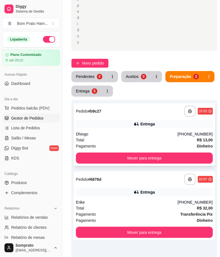
click at [145, 121] on div "Entrega" at bounding box center [148, 124] width 15 height 6
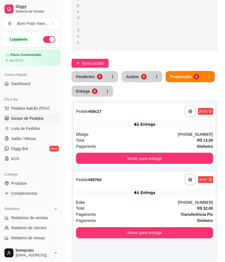
scroll to position [31, 0]
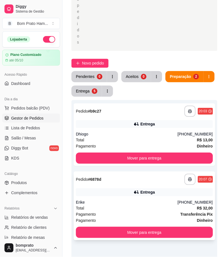
click at [138, 195] on div "Entrega" at bounding box center [144, 192] width 137 height 8
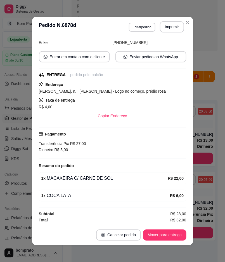
scroll to position [41, 0]
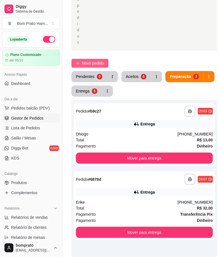
click at [102, 65] on span "Novo pedido" at bounding box center [93, 63] width 22 height 6
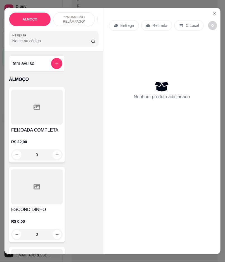
click at [31, 44] on input "Pesquisa" at bounding box center [51, 41] width 79 height 6
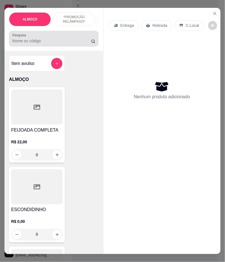
click at [61, 37] on div at bounding box center [53, 38] width 83 height 11
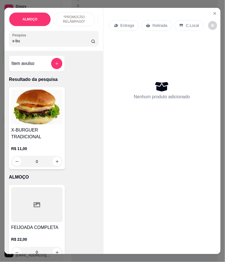
type input "x-bu"
click at [60, 161] on div "0" at bounding box center [36, 161] width 51 height 11
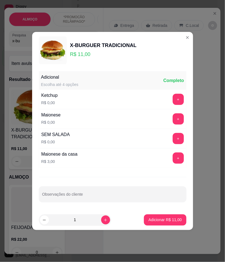
click at [167, 213] on footer "1 Adicionar R$ 11,00" at bounding box center [112, 220] width 161 height 20
click at [166, 218] on p "Adicionar R$ 11,00" at bounding box center [165, 219] width 32 height 5
type input "1"
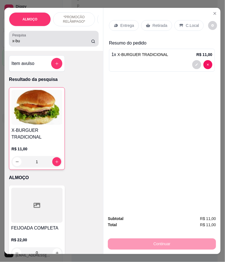
click at [36, 44] on input "x-bu" at bounding box center [51, 41] width 79 height 6
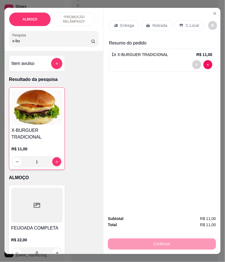
click at [36, 44] on input "x-bu" at bounding box center [51, 41] width 79 height 6
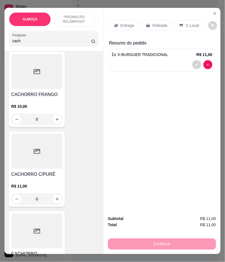
scroll to position [217, 0]
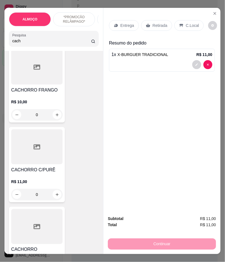
type input "cach"
click at [53, 195] on div "0" at bounding box center [36, 194] width 51 height 11
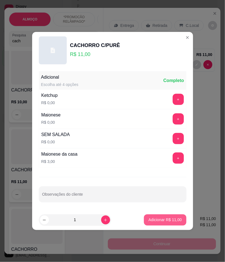
click at [167, 217] on p "Adicionar R$ 11,00" at bounding box center [165, 220] width 33 height 6
type input "1"
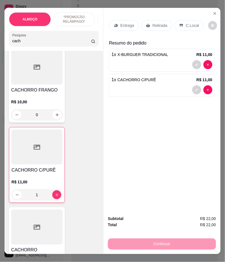
click at [56, 119] on div "0" at bounding box center [36, 114] width 51 height 11
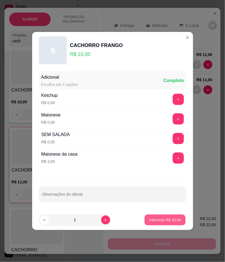
click at [160, 219] on p "Adicionar R$ 10,00" at bounding box center [165, 219] width 32 height 5
type input "1"
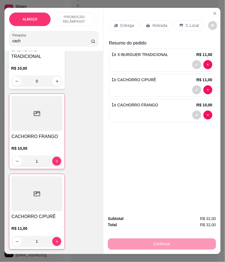
scroll to position [0, 0]
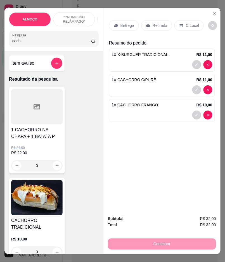
click at [128, 23] on p "Entrega" at bounding box center [128, 26] width 14 height 6
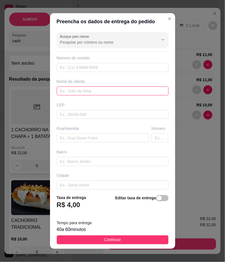
paste input "Andressa"
type input "Andressa"
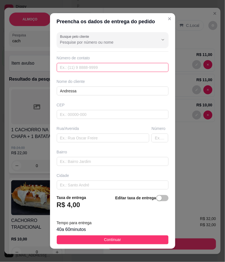
paste input "(83) 9336-8056"
type input "(83) 9336-8056"
drag, startPoint x: 135, startPoint y: 241, endPoint x: 192, endPoint y: 186, distance: 79.5
click at [135, 241] on button "Continuar" at bounding box center [113, 239] width 112 height 9
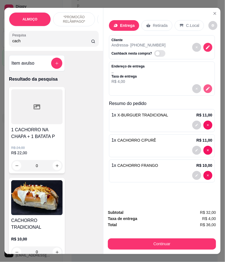
click at [206, 87] on icon "decrease-product-quantity" at bounding box center [208, 89] width 4 height 4
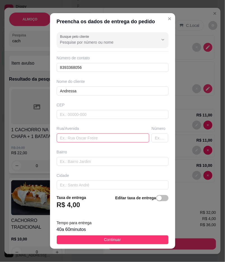
paste input "Nova sertânia, próximo à pista Ao lado do loteamento Sofia Dantas"
type input "Nova sertânia, próximo à pista Ao lado do loteamento Sofia Dantas"
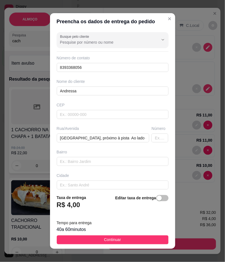
scroll to position [29, 0]
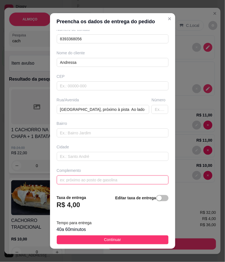
drag, startPoint x: 99, startPoint y: 181, endPoint x: 82, endPoint y: 180, distance: 16.8
paste input "Casa amarela, número 73 Tem um carro vermelho na frente"
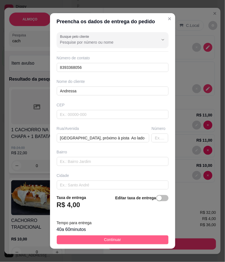
type input "Casa amarela, número 73 Tem um carro vermelho na frente"
click at [154, 238] on button "Continuar" at bounding box center [113, 239] width 112 height 9
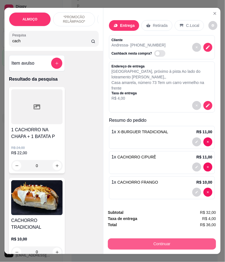
click at [200, 240] on button "Continuar" at bounding box center [162, 243] width 108 height 11
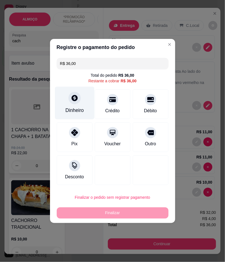
click at [83, 104] on div "Dinheiro" at bounding box center [74, 103] width 39 height 33
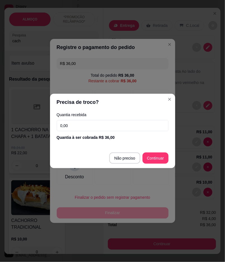
click at [131, 124] on input "0,00" at bounding box center [113, 125] width 112 height 11
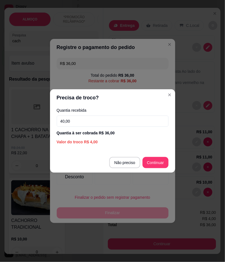
type input "40,00"
type input "R$ 0,00"
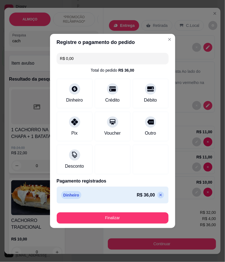
click at [154, 210] on footer "Finalizar" at bounding box center [112, 217] width 125 height 22
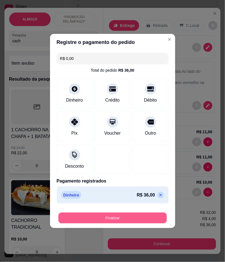
click at [155, 215] on button "Finalizar" at bounding box center [112, 218] width 109 height 11
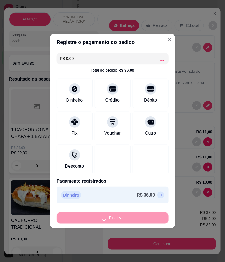
type input "0"
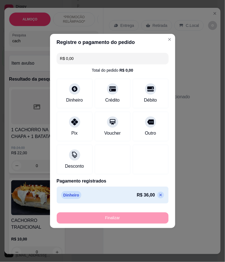
type input "-R$ 36,00"
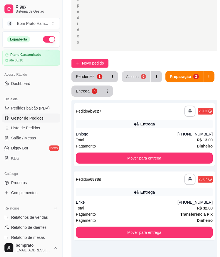
click at [136, 78] on div "Aceitos" at bounding box center [132, 76] width 13 height 5
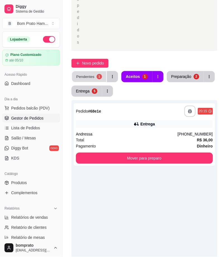
click at [92, 77] on div "Pendentes" at bounding box center [85, 76] width 18 height 5
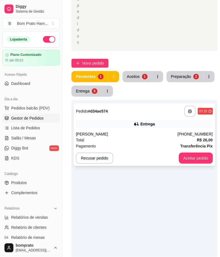
click at [144, 128] on div "**********" at bounding box center [145, 134] width 142 height 63
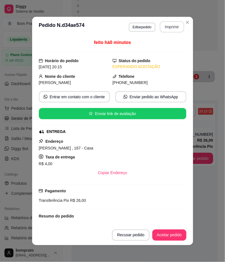
click at [171, 27] on button "Imprimir" at bounding box center [172, 26] width 24 height 11
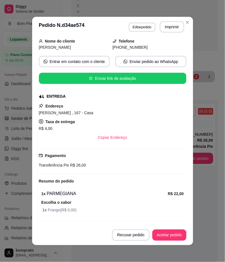
scroll to position [50, 0]
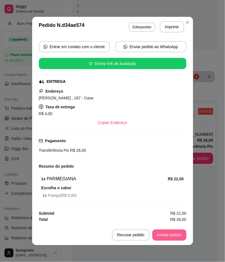
click at [172, 239] on button "Aceitar pedido" at bounding box center [169, 234] width 34 height 11
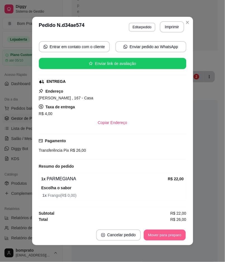
click at [172, 237] on button "Mover para preparo" at bounding box center [165, 235] width 42 height 11
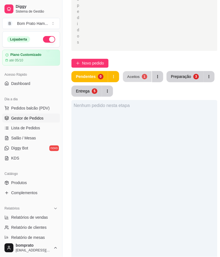
click at [138, 76] on div "Aceitos" at bounding box center [134, 76] width 13 height 5
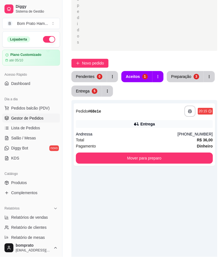
click at [150, 129] on div "**********" at bounding box center [145, 134] width 142 height 63
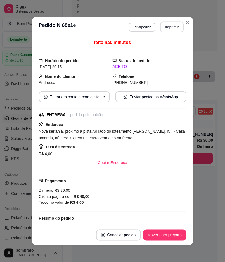
click at [171, 28] on button "Imprimir" at bounding box center [171, 27] width 23 height 11
click at [172, 234] on button "Mover para preparo" at bounding box center [165, 235] width 42 height 11
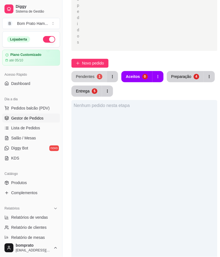
click at [82, 75] on div "Pendentes" at bounding box center [85, 77] width 19 height 6
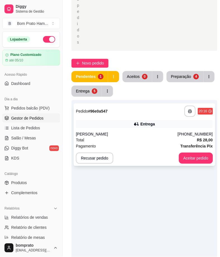
click at [139, 130] on div "**********" at bounding box center [145, 134] width 142 height 63
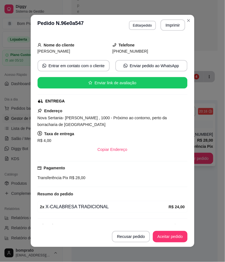
scroll to position [41, 0]
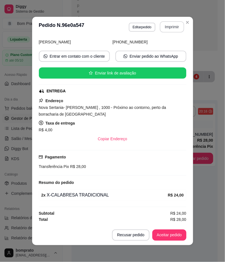
click at [166, 30] on button "Imprimir" at bounding box center [172, 26] width 24 height 11
click at [172, 236] on button "Aceitar pedido" at bounding box center [169, 234] width 34 height 11
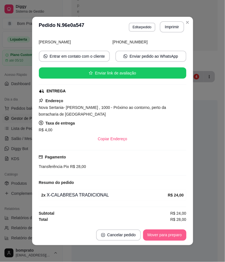
click at [172, 236] on button "Mover para preparo" at bounding box center [164, 234] width 43 height 11
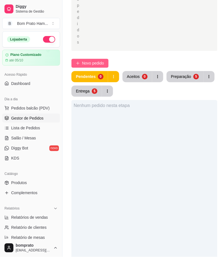
click at [102, 63] on span "Novo pedido" at bounding box center [93, 63] width 22 height 6
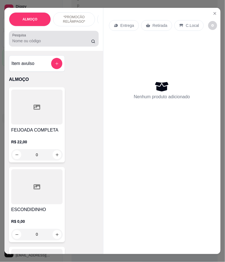
click at [62, 46] on div "Pesquisa" at bounding box center [54, 39] width 90 height 16
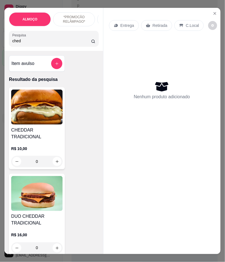
type input "ched"
click at [57, 156] on div "0" at bounding box center [36, 161] width 51 height 11
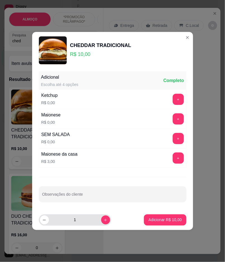
click at [107, 220] on div "1" at bounding box center [75, 219] width 72 height 11
click at [101, 223] on button "increase-product-quantity" at bounding box center [105, 219] width 9 height 9
type input "3"
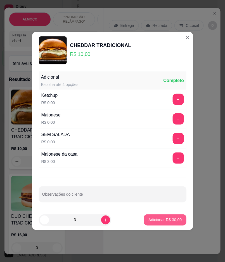
click at [152, 219] on p "Adicionar R$ 30,00" at bounding box center [165, 220] width 33 height 6
type input "3"
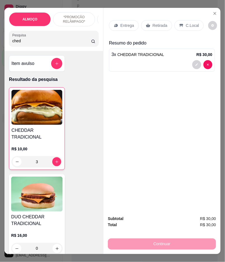
click at [36, 44] on input "ched" at bounding box center [51, 41] width 79 height 6
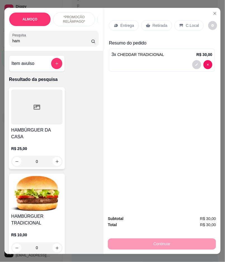
type input "ham"
click at [44, 199] on img at bounding box center [36, 193] width 51 height 35
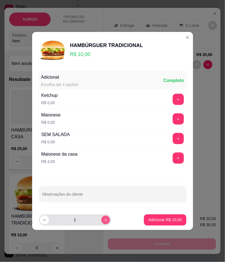
click at [103, 218] on icon "increase-product-quantity" at bounding box center [105, 220] width 4 height 4
type input "2"
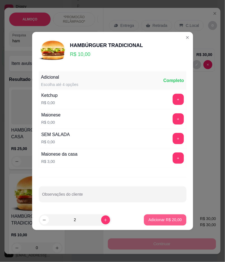
click at [156, 218] on p "Adicionar R$ 20,00" at bounding box center [165, 220] width 33 height 6
type input "2"
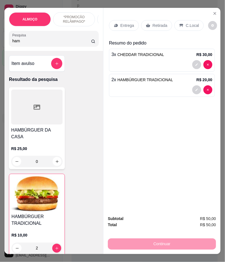
click at [127, 23] on p "Entrega" at bounding box center [128, 26] width 14 height 6
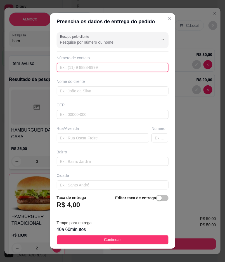
paste input "(87) 8857-6130"
type input "(87) 8857-6130"
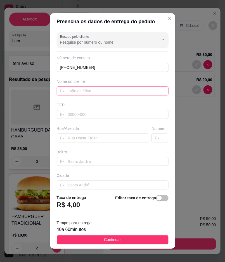
paste input "Gabi"
type input "Gabi"
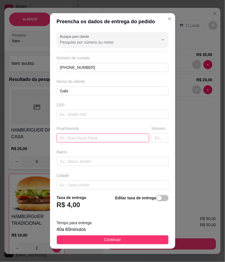
paste input "Rua Floriano Peixoto n°136"
type input "Rua Floriano Peixoto n°136"
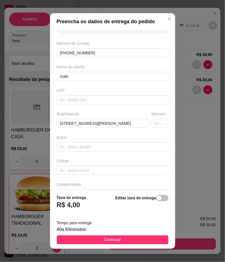
scroll to position [29, 0]
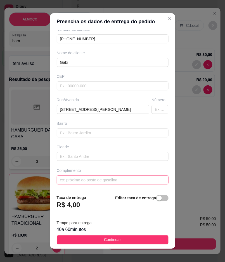
paste input "1° andar"
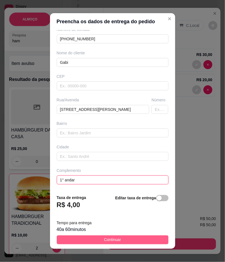
type input "1° andar"
click at [158, 238] on button "Continuar" at bounding box center [113, 239] width 112 height 9
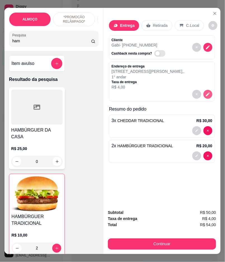
click at [206, 92] on icon "decrease-product-quantity" at bounding box center [208, 94] width 5 height 5
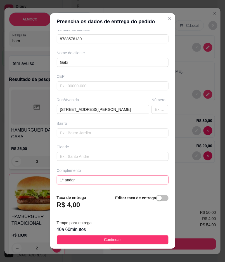
paste input "Em frente a CENTRO EXAME"
click at [71, 180] on input "1° andarEm frente a CENTRO EXAME" at bounding box center [113, 179] width 112 height 9
click at [73, 180] on input "1° andarEm frente a CENTRO EXAME" at bounding box center [113, 179] width 112 height 9
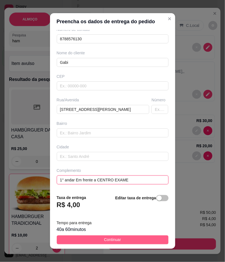
type input "1° andar Em frente a CENTRO EXAME"
click at [110, 239] on span "Continuar" at bounding box center [112, 240] width 17 height 6
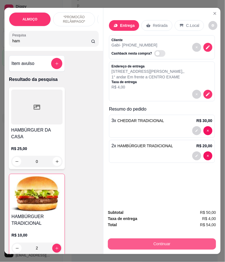
click at [181, 241] on button "Continuar" at bounding box center [162, 243] width 108 height 11
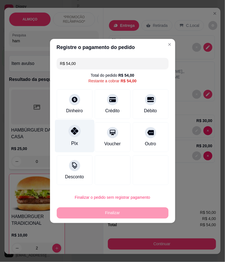
click at [77, 138] on div "Pix" at bounding box center [74, 136] width 39 height 33
type input "R$ 0,00"
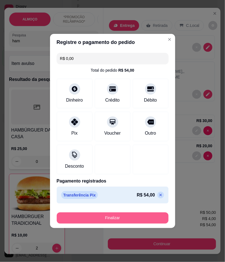
click at [135, 217] on button "Finalizar" at bounding box center [113, 217] width 112 height 11
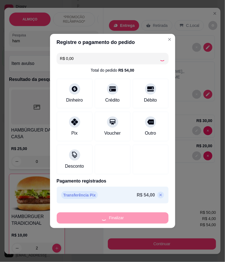
type input "0"
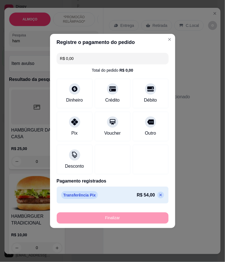
type input "-R$ 54,00"
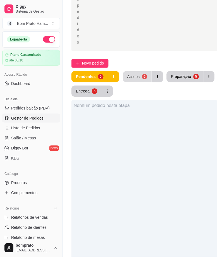
click at [142, 81] on button "Aceitos 0" at bounding box center [137, 76] width 29 height 11
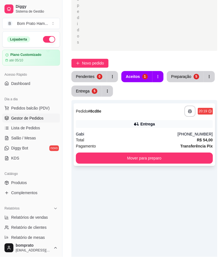
click at [136, 129] on div "**********" at bounding box center [145, 134] width 142 height 63
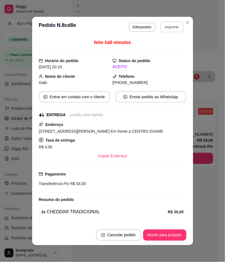
click at [171, 30] on button "Imprimir" at bounding box center [171, 27] width 23 height 11
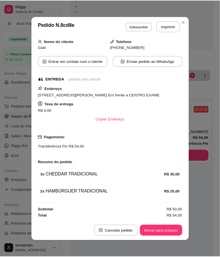
scroll to position [35, 0]
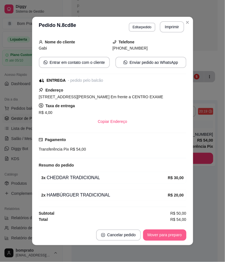
click at [168, 232] on button "Mover para preparo" at bounding box center [164, 234] width 43 height 11
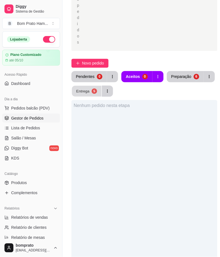
click at [90, 89] on button "Entrega 5" at bounding box center [87, 91] width 30 height 11
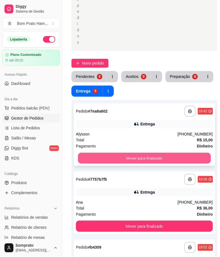
click at [153, 158] on button "Mover para finalizado" at bounding box center [144, 158] width 133 height 11
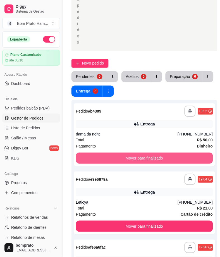
click at [153, 158] on button "Mover para finalizado" at bounding box center [144, 158] width 137 height 11
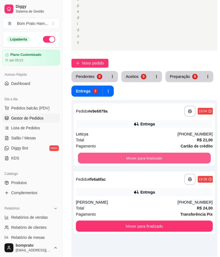
click at [153, 158] on button "Mover para finalizado" at bounding box center [144, 158] width 133 height 11
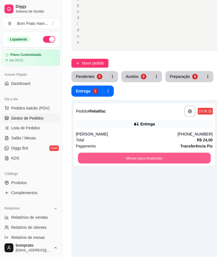
click at [153, 158] on button "Mover para finalizado" at bounding box center [144, 158] width 133 height 11
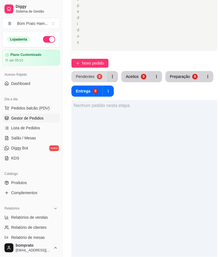
click at [97, 76] on div "0" at bounding box center [100, 77] width 6 height 6
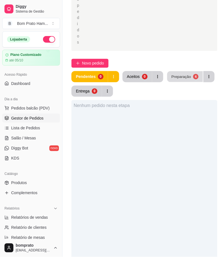
click at [177, 79] on div "Preparação" at bounding box center [182, 76] width 20 height 5
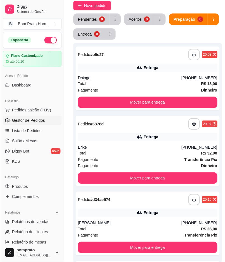
scroll to position [186, 0]
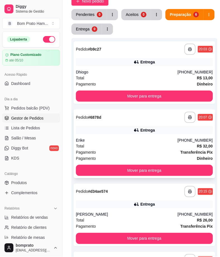
click at [124, 130] on div "Entrega" at bounding box center [144, 130] width 137 height 8
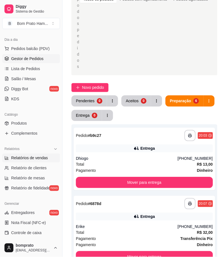
scroll to position [62, 0]
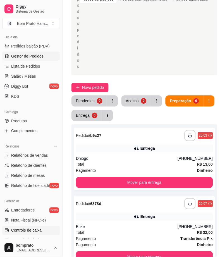
click at [43, 231] on link "Controle de caixa" at bounding box center [31, 230] width 58 height 9
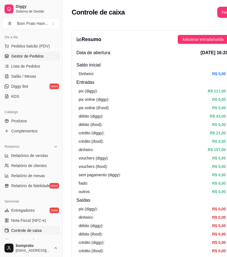
drag, startPoint x: 42, startPoint y: 52, endPoint x: 42, endPoint y: 56, distance: 3.9
click at [42, 52] on link "Gestor de Pedidos" at bounding box center [31, 56] width 58 height 9
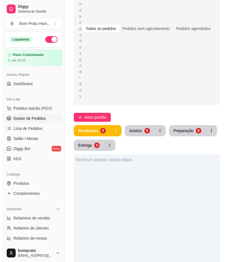
scroll to position [93, 0]
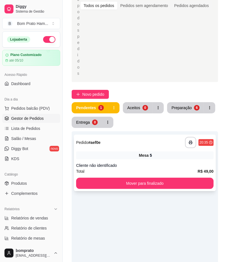
click at [160, 135] on div "**********" at bounding box center [145, 163] width 142 height 56
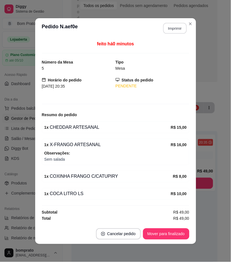
click at [176, 23] on button "Imprimir" at bounding box center [174, 28] width 23 height 11
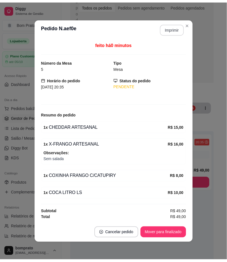
scroll to position [0, 0]
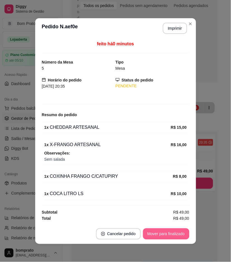
click at [181, 235] on button "Mover para finalizado" at bounding box center [166, 233] width 46 height 11
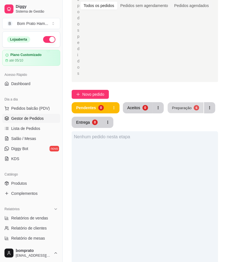
click at [194, 102] on div "Preparação 6" at bounding box center [191, 107] width 48 height 11
click at [187, 105] on div "Preparação" at bounding box center [181, 108] width 20 height 6
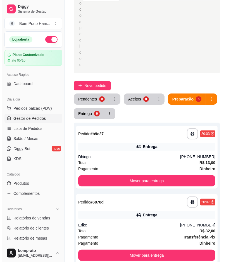
scroll to position [133, 0]
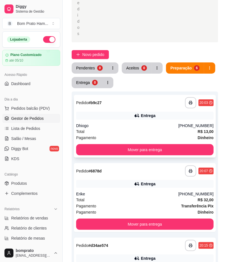
click at [120, 135] on div "Pagamento Dinheiro" at bounding box center [144, 138] width 137 height 6
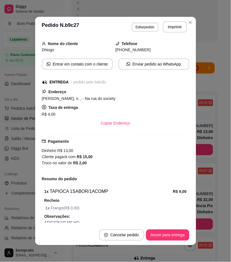
scroll to position [60, 0]
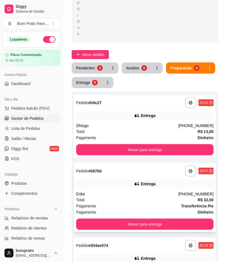
click at [139, 191] on div "Erike" at bounding box center [127, 194] width 102 height 6
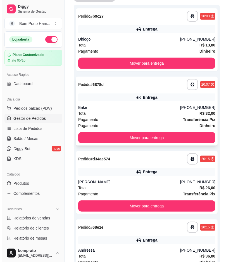
scroll to position [226, 0]
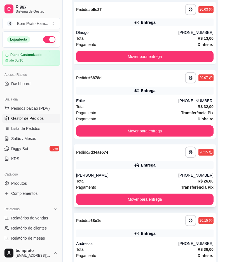
click at [141, 172] on div "Larissa Lucena" at bounding box center [127, 175] width 102 height 6
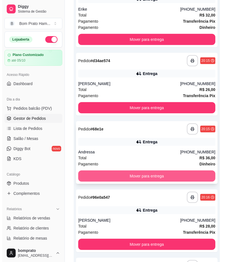
scroll to position [319, 0]
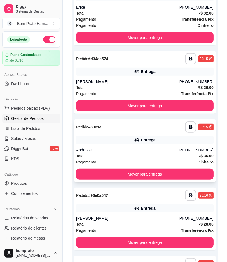
click at [145, 147] on div "Andressa" at bounding box center [127, 150] width 102 height 6
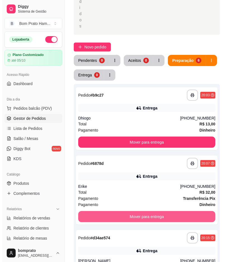
scroll to position [121, 0]
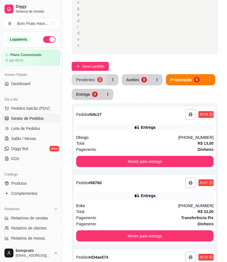
click at [95, 74] on button "Pendentes 1" at bounding box center [90, 79] width 36 height 11
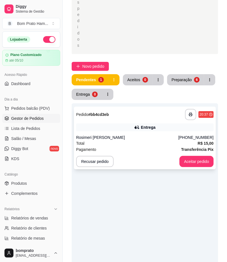
click at [135, 107] on div "**********" at bounding box center [145, 138] width 142 height 63
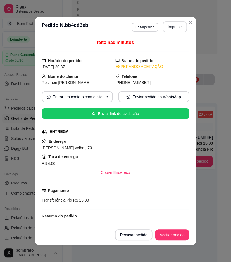
click at [178, 25] on button "Imprimir" at bounding box center [175, 26] width 24 height 11
click at [174, 231] on button "Aceitar pedido" at bounding box center [172, 235] width 33 height 11
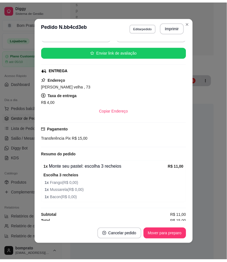
scroll to position [65, 0]
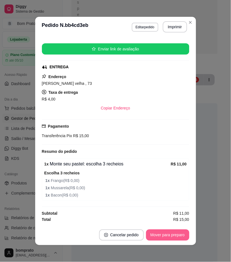
click at [176, 234] on button "Mover para preparo" at bounding box center [167, 234] width 43 height 11
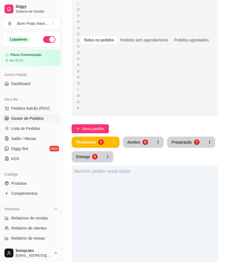
scroll to position [62, 0]
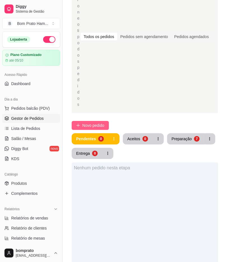
click at [99, 122] on span "Novo pedido" at bounding box center [93, 125] width 22 height 6
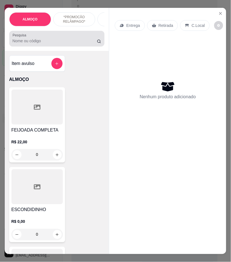
click at [72, 43] on input "Pesquisa" at bounding box center [55, 41] width 85 height 6
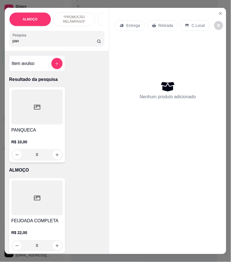
type input "pan"
click at [216, 11] on button "Close" at bounding box center [220, 13] width 9 height 9
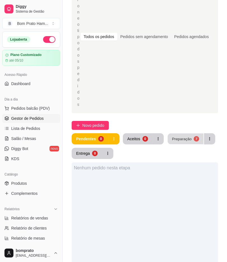
click at [187, 136] on div "Preparação" at bounding box center [182, 138] width 20 height 5
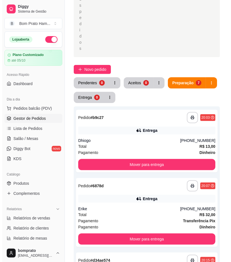
scroll to position [124, 0]
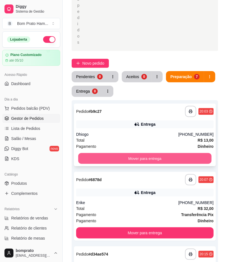
click at [152, 153] on button "Mover para entrega" at bounding box center [144, 158] width 133 height 11
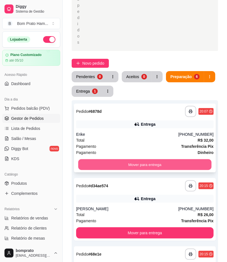
click at [148, 159] on button "Mover para entrega" at bounding box center [144, 164] width 133 height 11
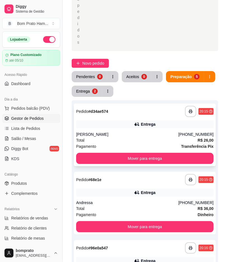
click at [142, 143] on div "Pagamento Transferência Pix" at bounding box center [144, 146] width 137 height 6
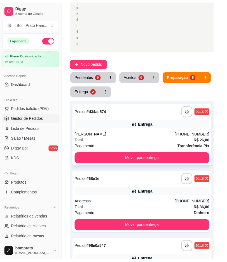
scroll to position [50, 0]
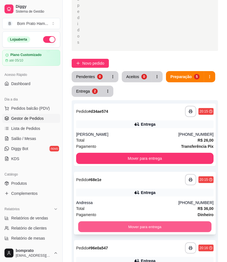
click at [160, 221] on button "Mover para entrega" at bounding box center [144, 226] width 133 height 11
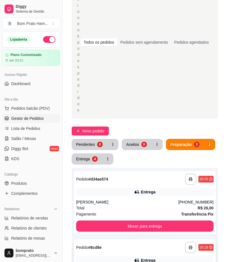
scroll to position [62, 0]
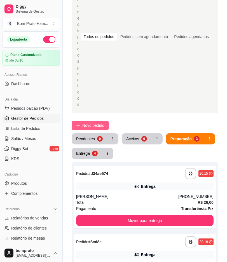
click at [107, 121] on button "Novo pedido" at bounding box center [90, 125] width 37 height 9
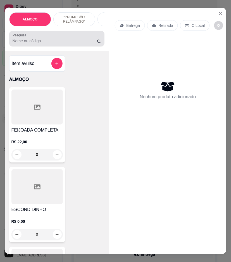
click at [62, 44] on input "Pesquisa" at bounding box center [55, 41] width 85 height 6
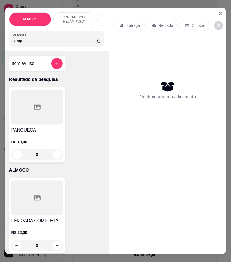
type input "panqu"
click at [53, 102] on div at bounding box center [36, 106] width 51 height 35
click at [219, 12] on icon "Close" at bounding box center [221, 13] width 4 height 4
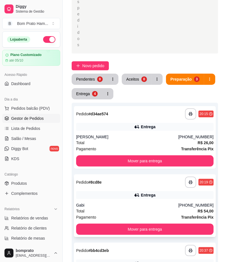
scroll to position [124, 0]
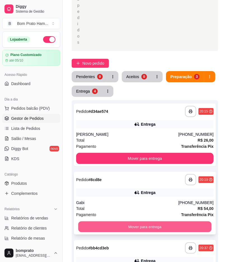
click at [168, 221] on button "Mover para entrega" at bounding box center [144, 226] width 133 height 11
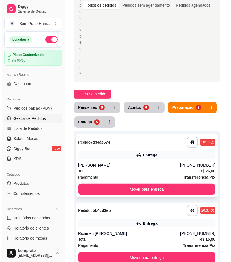
scroll to position [93, 0]
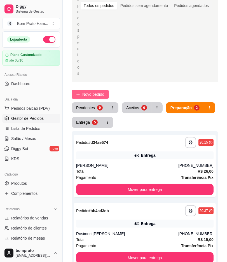
click at [91, 91] on span "Novo pedido" at bounding box center [93, 94] width 22 height 6
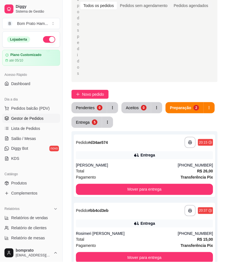
click at [60, 46] on div "Pesquisa" at bounding box center [57, 39] width 96 height 16
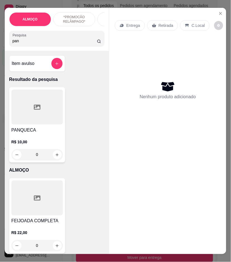
click at [53, 119] on div at bounding box center [36, 106] width 51 height 35
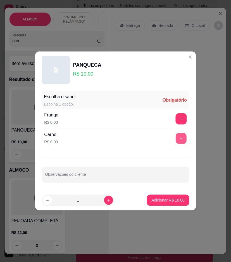
click at [176, 138] on button "+" at bounding box center [181, 138] width 11 height 11
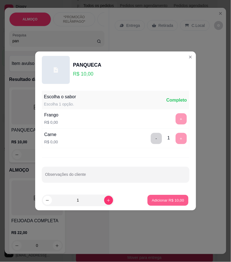
click at [173, 201] on p "Adicionar R$ 10,00" at bounding box center [168, 199] width 32 height 5
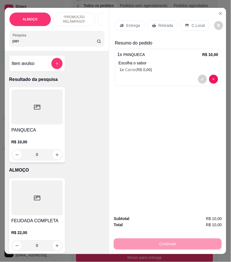
click at [161, 23] on p "Retirada" at bounding box center [166, 26] width 15 height 6
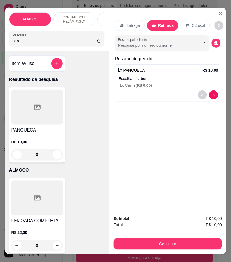
click at [74, 44] on input "pan" at bounding box center [55, 41] width 85 height 6
click at [74, 43] on input "pan" at bounding box center [55, 41] width 85 height 6
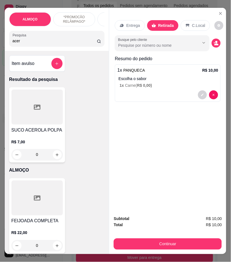
type input "acer"
click at [54, 155] on div "0" at bounding box center [36, 154] width 51 height 11
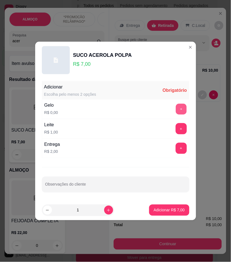
click at [176, 112] on button "+" at bounding box center [181, 109] width 11 height 11
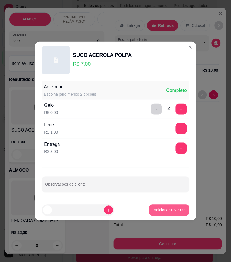
click at [179, 212] on p "Adicionar R$ 7,00" at bounding box center [169, 210] width 31 height 6
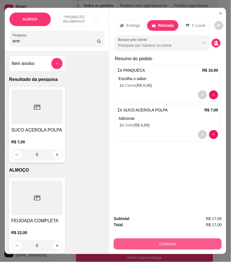
click at [197, 241] on button "Continuar" at bounding box center [168, 243] width 108 height 11
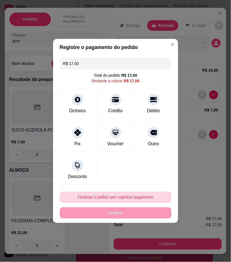
click at [108, 195] on button "Finalizar o pedido sem registrar pagamento" at bounding box center [116, 197] width 112 height 11
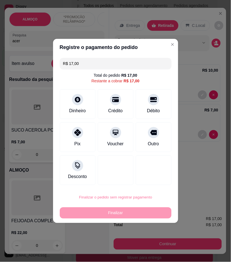
click at [151, 246] on button "Confirmar" at bounding box center [151, 243] width 21 height 9
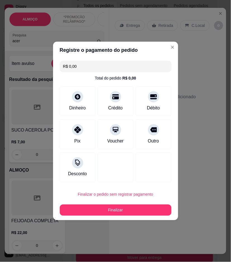
type input "R$ 0,00"
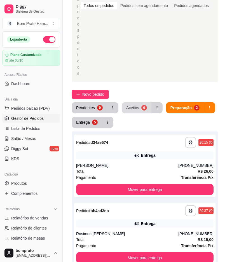
click at [135, 105] on div "Aceitos" at bounding box center [132, 108] width 13 height 6
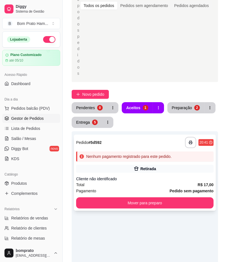
click at [147, 166] on div "Retirada" at bounding box center [148, 169] width 16 height 6
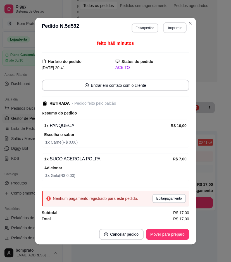
click at [177, 26] on button "Imprimir" at bounding box center [174, 27] width 23 height 11
click at [177, 236] on button "Mover para preparo" at bounding box center [168, 234] width 42 height 11
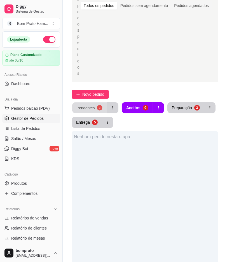
click at [81, 102] on button "Pendentes 2" at bounding box center [89, 107] width 34 height 11
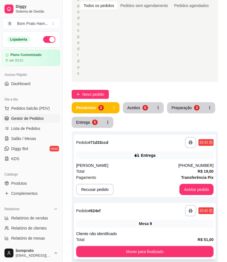
click at [147, 221] on span "Mesa" at bounding box center [144, 224] width 10 height 6
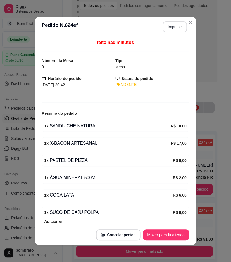
click at [168, 27] on button "Imprimir" at bounding box center [175, 26] width 24 height 11
click at [170, 236] on button "Mover para finalizado" at bounding box center [166, 235] width 45 height 11
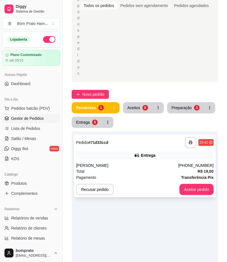
click at [179, 168] on div "Total R$ 19,00" at bounding box center [144, 171] width 137 height 6
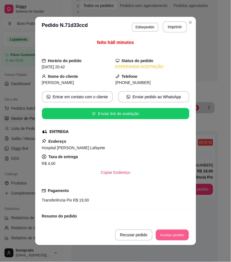
click at [159, 234] on button "Aceitar pedido" at bounding box center [172, 235] width 33 height 11
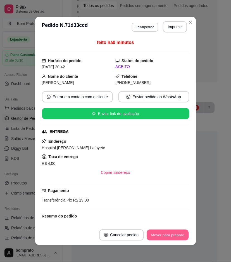
click at [171, 234] on button "Mover para preparo" at bounding box center [168, 235] width 42 height 11
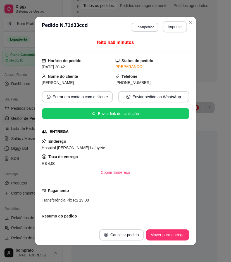
click at [178, 23] on button "Imprimir" at bounding box center [175, 26] width 24 height 11
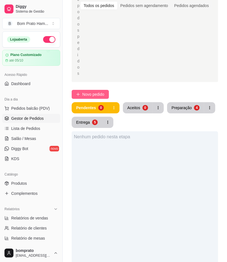
click at [95, 91] on span "Novo pedido" at bounding box center [93, 94] width 22 height 6
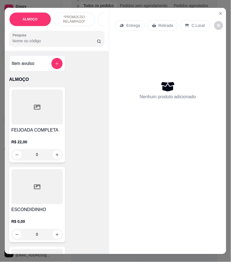
scroll to position [62, 0]
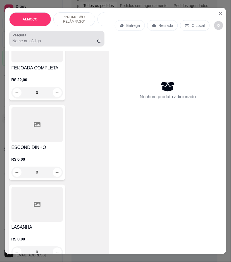
click at [48, 40] on div at bounding box center [57, 38] width 89 height 11
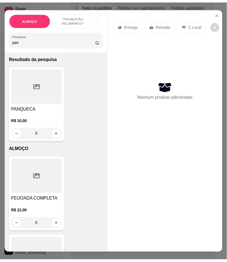
scroll to position [0, 0]
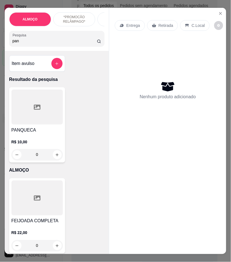
click at [31, 133] on h4 "PANQUECA" at bounding box center [36, 130] width 51 height 7
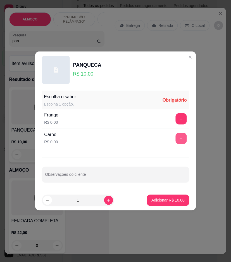
click at [176, 136] on button "+" at bounding box center [181, 138] width 11 height 11
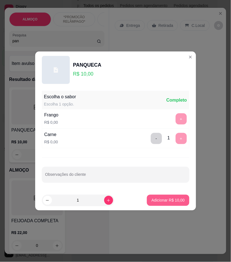
click at [176, 197] on button "Adicionar R$ 10,00" at bounding box center [168, 200] width 42 height 11
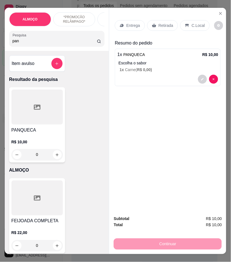
drag, startPoint x: 29, startPoint y: 43, endPoint x: -1, endPoint y: 39, distance: 29.9
click at [0, 39] on html "Diggy Sistema de Gestão B Bom Prato Ham ... Loja aberta Plano Customizado até 0…" at bounding box center [115, 38] width 231 height 262
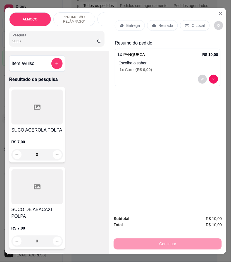
drag, startPoint x: 21, startPoint y: 44, endPoint x: -1, endPoint y: 43, distance: 21.3
click at [0, 43] on html "Diggy Sistema de Gestão B Bom Prato Ham ... Loja aberta Plano Customizado até 0…" at bounding box center [115, 38] width 231 height 262
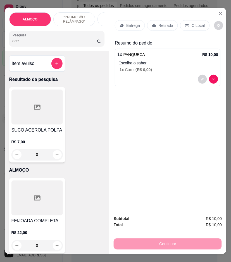
type input "ace"
click at [45, 99] on div at bounding box center [36, 106] width 51 height 35
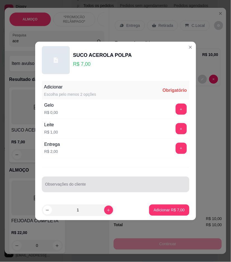
drag, startPoint x: 107, startPoint y: 186, endPoint x: 83, endPoint y: 190, distance: 24.5
click at [104, 186] on input "Observações do cliente" at bounding box center [115, 187] width 141 height 6
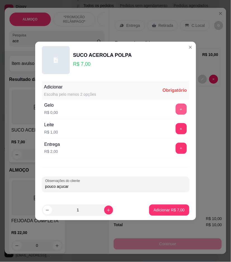
type input "pouco açucar"
click at [179, 107] on button "+" at bounding box center [181, 108] width 11 height 11
click at [179, 107] on button "+" at bounding box center [181, 109] width 11 height 11
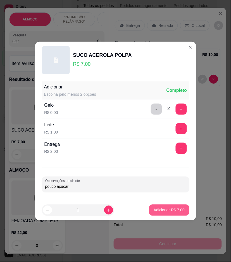
click at [169, 211] on p "Adicionar R$ 7,00" at bounding box center [169, 210] width 31 height 6
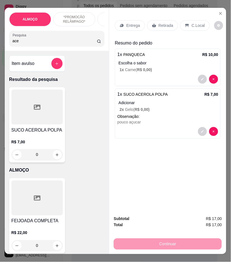
drag, startPoint x: 156, startPoint y: 23, endPoint x: 189, endPoint y: 18, distance: 33.4
click at [159, 23] on p "Retirada" at bounding box center [166, 26] width 15 height 6
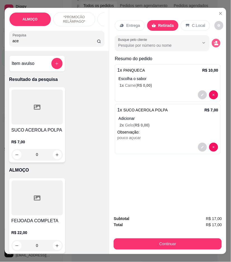
click at [216, 41] on icon "decrease-product-quantity" at bounding box center [216, 43] width 5 height 5
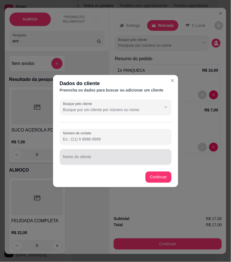
click at [98, 164] on div "Nome do cliente" at bounding box center [116, 157] width 112 height 16
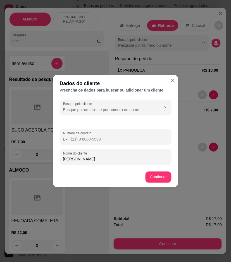
type input "Andreza"
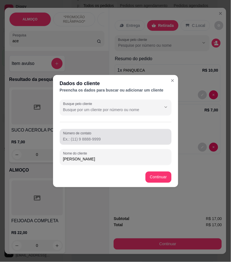
click at [101, 142] on div "Número de contato" at bounding box center [116, 137] width 112 height 16
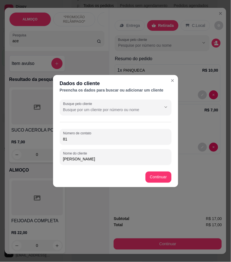
type input "8"
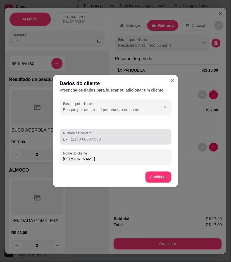
drag, startPoint x: 127, startPoint y: 133, endPoint x: 85, endPoint y: 140, distance: 42.2
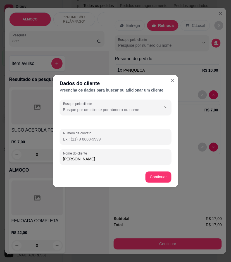
paste input "(83) 8842-1258"
type input "(83) 8842-1258"
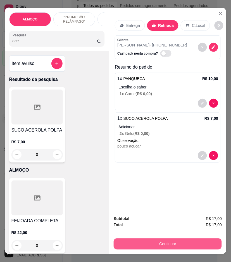
click at [182, 238] on button "Continuar" at bounding box center [168, 243] width 108 height 11
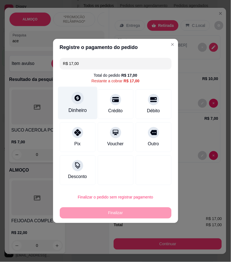
click at [78, 103] on div at bounding box center [78, 98] width 12 height 12
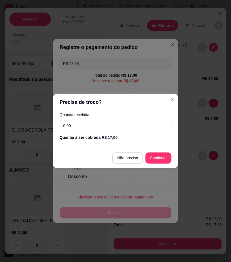
click at [102, 126] on input "0,00" at bounding box center [116, 125] width 112 height 11
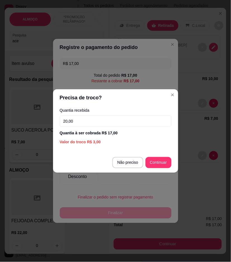
type input "20,00"
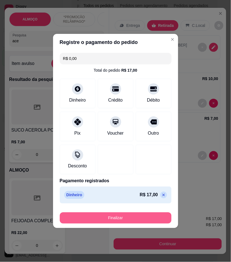
click at [139, 217] on button "Finalizar" at bounding box center [116, 217] width 112 height 11
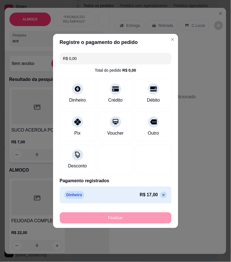
type input "-R$ 17,00"
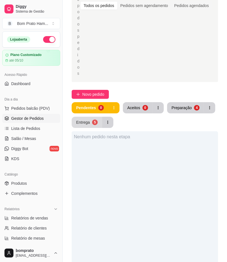
click at [92, 117] on button "Entrega 5" at bounding box center [87, 122] width 30 height 11
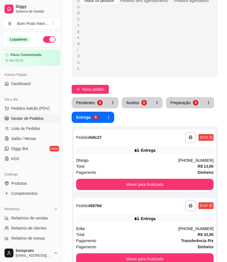
scroll to position [93, 0]
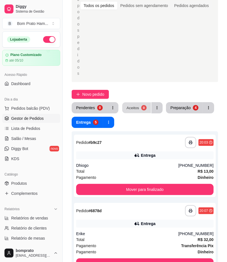
click at [133, 105] on div "Aceitos" at bounding box center [132, 107] width 13 height 5
